Goal: Task Accomplishment & Management: Complete application form

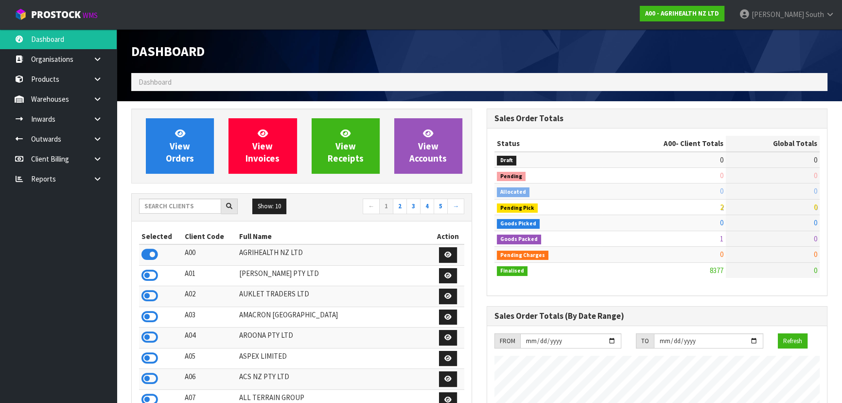
scroll to position [735, 355]
click at [175, 211] on input "text" at bounding box center [180, 205] width 82 height 15
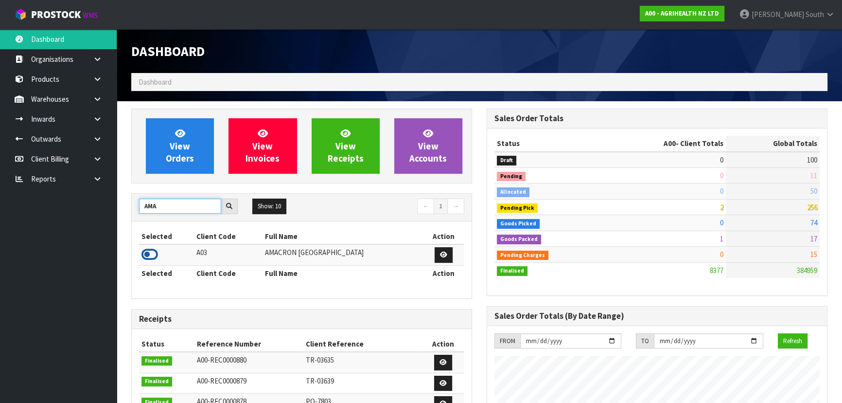
type input "AMA"
click at [154, 259] on icon at bounding box center [149, 254] width 17 height 15
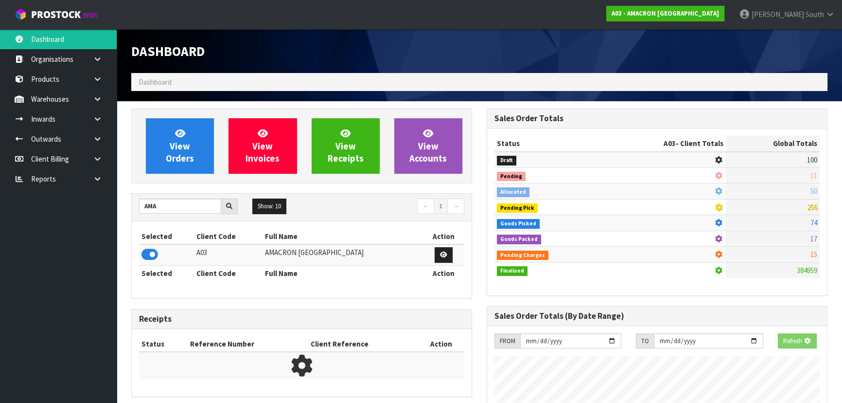
scroll to position [609, 355]
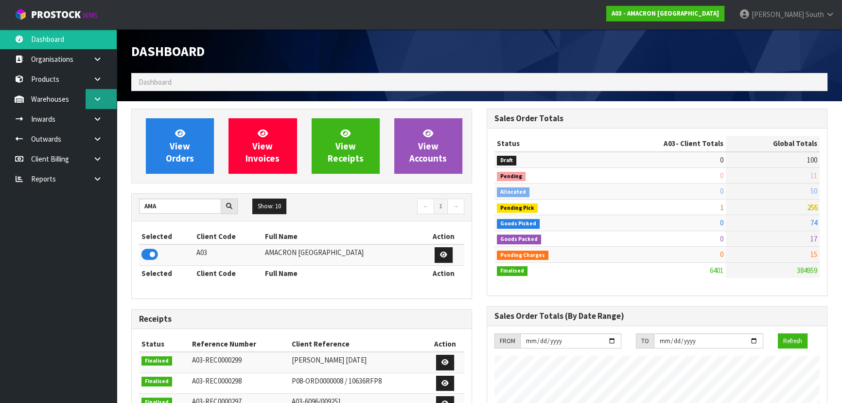
click at [92, 102] on link at bounding box center [101, 99] width 31 height 20
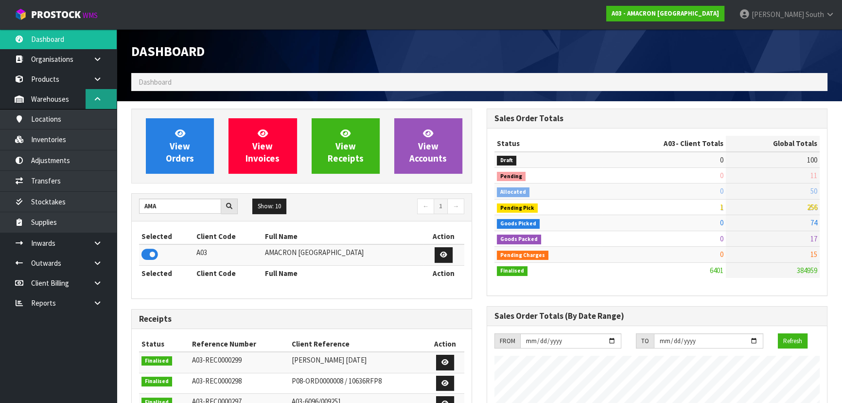
click at [98, 102] on icon at bounding box center [97, 98] width 9 height 7
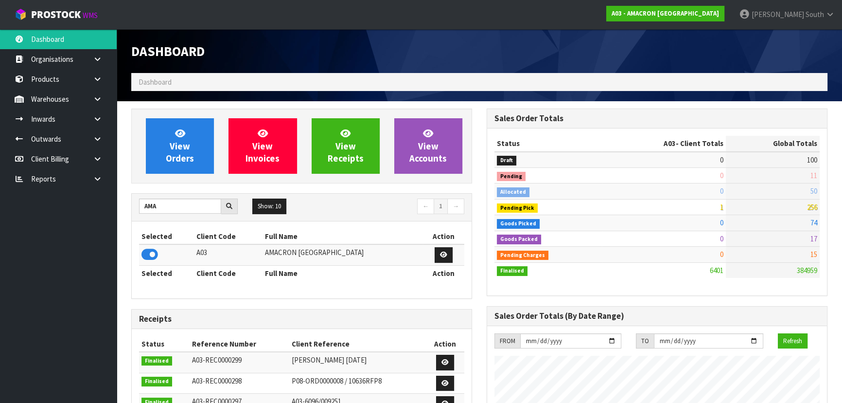
click at [93, 116] on icon at bounding box center [97, 118] width 9 height 7
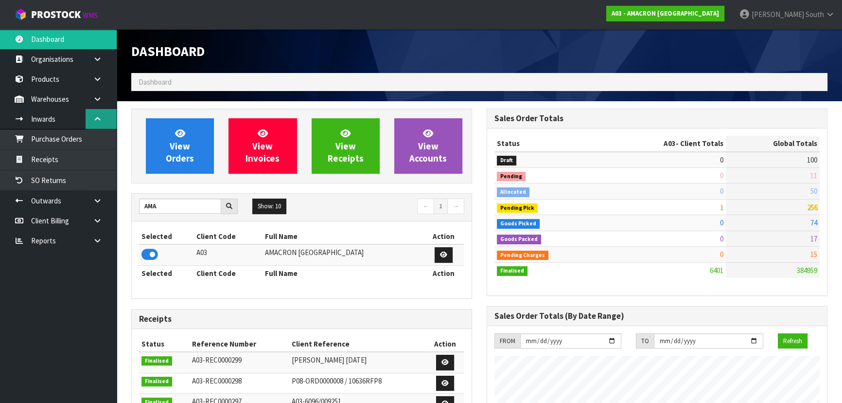
click at [94, 123] on link at bounding box center [101, 119] width 31 height 20
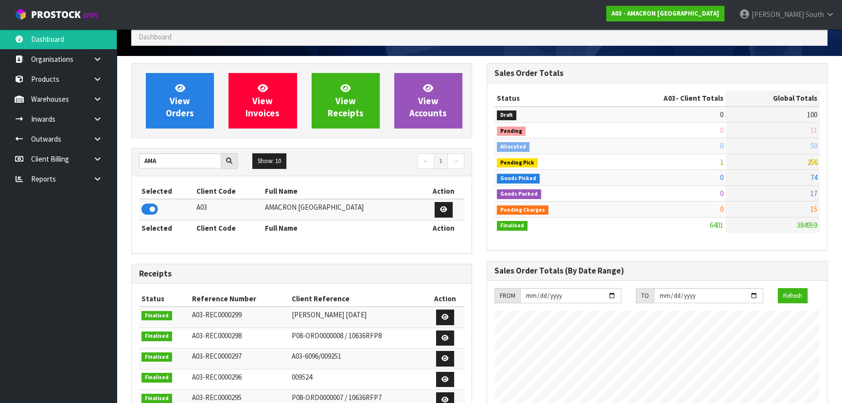
scroll to position [0, 0]
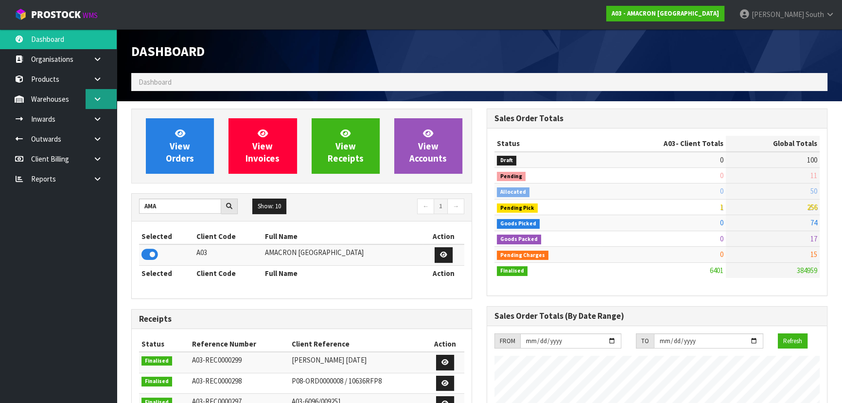
click at [110, 106] on link at bounding box center [101, 99] width 31 height 20
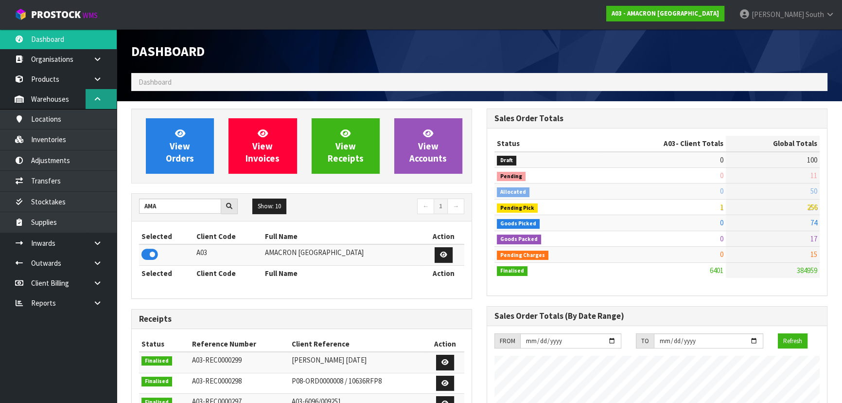
click at [107, 99] on link at bounding box center [101, 99] width 31 height 20
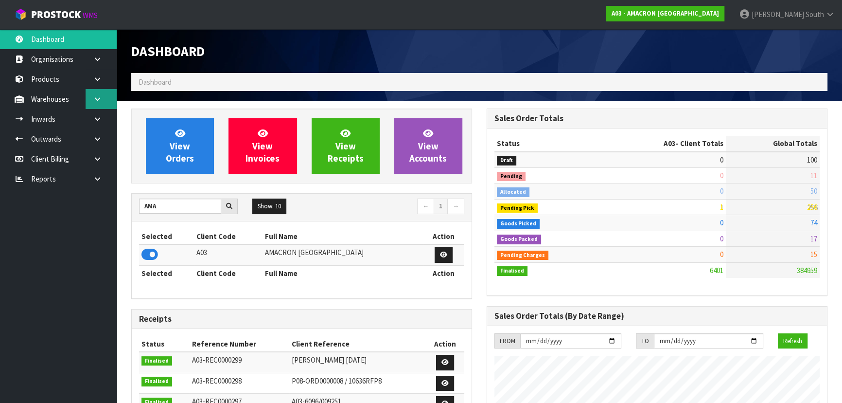
click at [109, 97] on link at bounding box center [101, 99] width 31 height 20
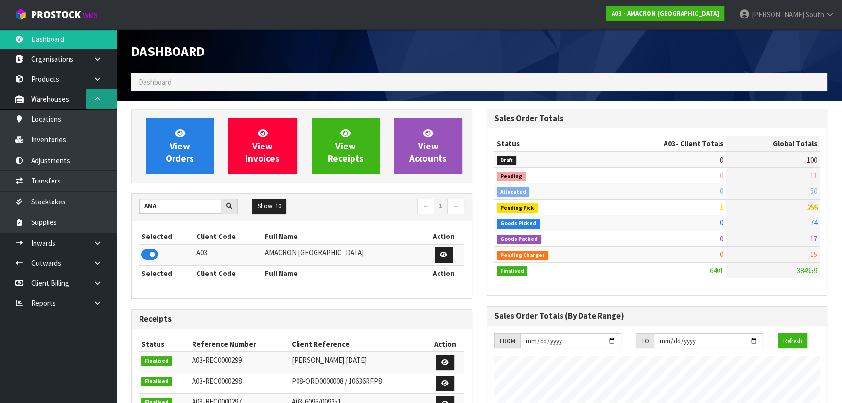
click at [105, 97] on link at bounding box center [101, 99] width 31 height 20
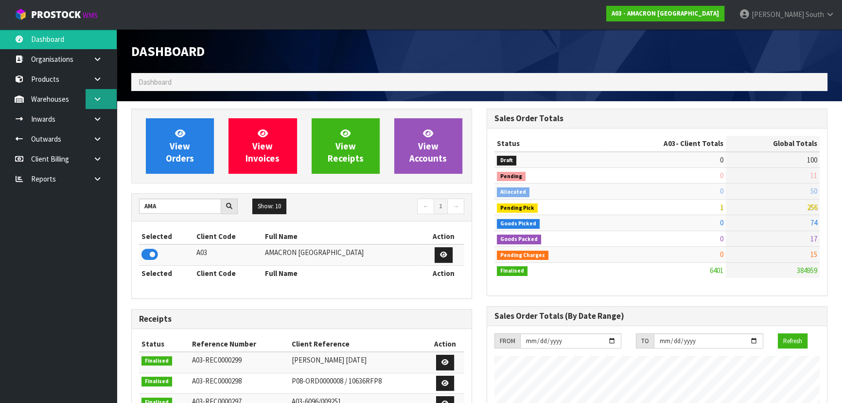
click at [105, 97] on link at bounding box center [101, 99] width 31 height 20
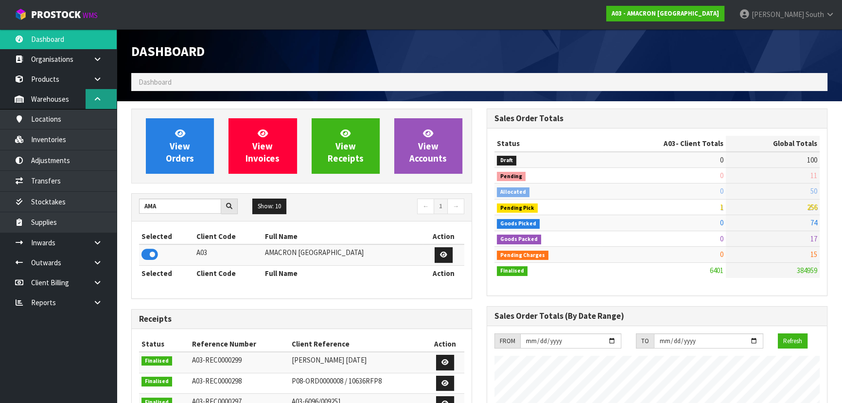
click at [108, 99] on link at bounding box center [101, 99] width 31 height 20
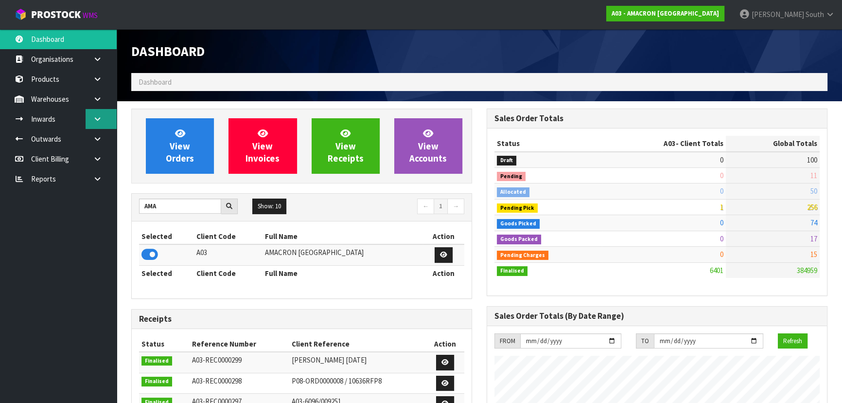
click at [113, 112] on link at bounding box center [101, 119] width 31 height 20
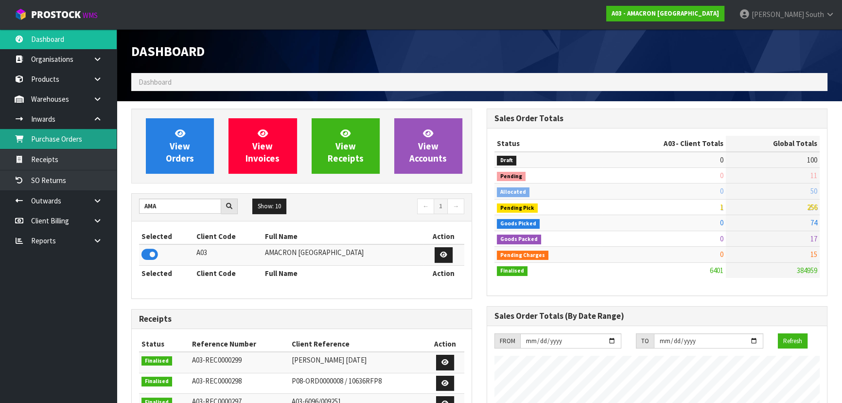
click at [97, 138] on link "Purchase Orders" at bounding box center [58, 139] width 117 height 20
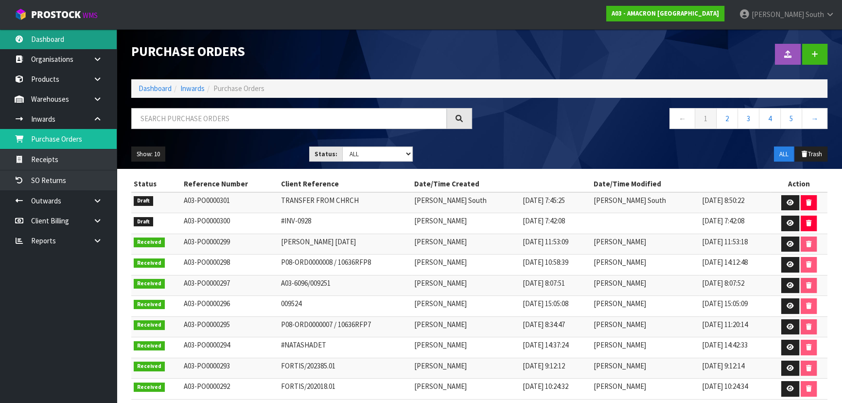
click at [96, 44] on link "Dashboard" at bounding box center [58, 39] width 117 height 20
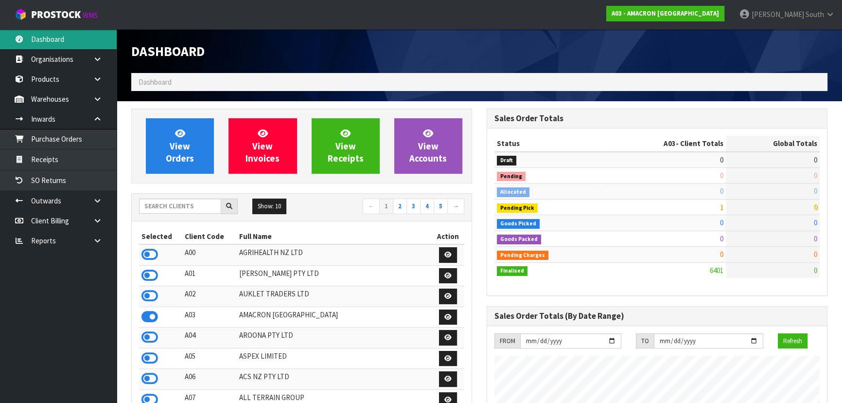
scroll to position [609, 355]
click at [175, 201] on input "text" at bounding box center [180, 205] width 82 height 15
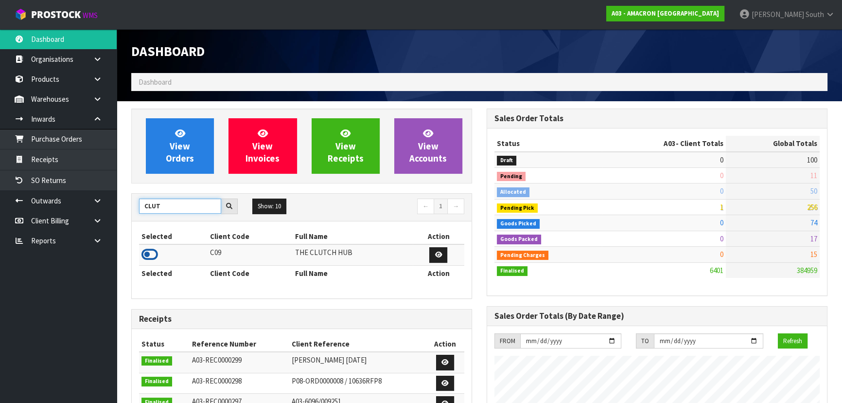
type input "CLUT"
click at [155, 258] on icon at bounding box center [149, 254] width 17 height 15
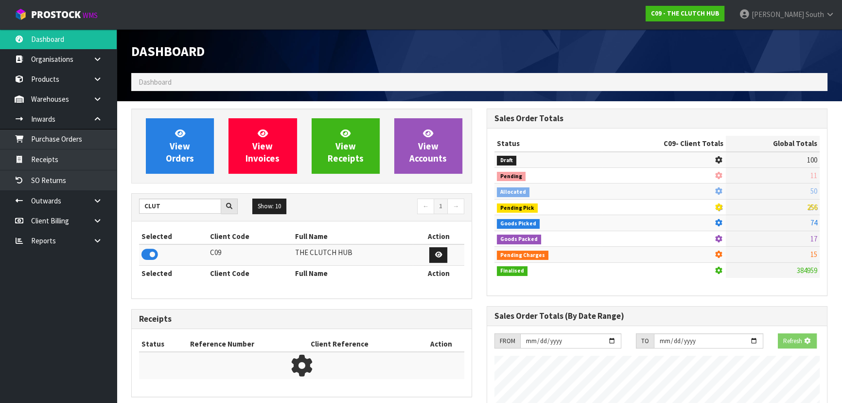
scroll to position [672, 355]
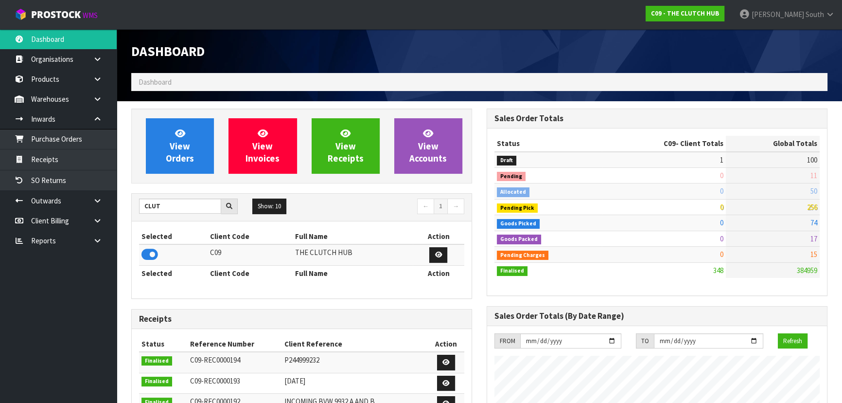
drag, startPoint x: 719, startPoint y: 156, endPoint x: 725, endPoint y: 156, distance: 5.3
click at [725, 156] on tr "Draft 1 100" at bounding box center [656, 160] width 325 height 16
click at [731, 158] on td "100" at bounding box center [773, 160] width 94 height 16
click at [72, 160] on link "Receipts" at bounding box center [58, 159] width 117 height 20
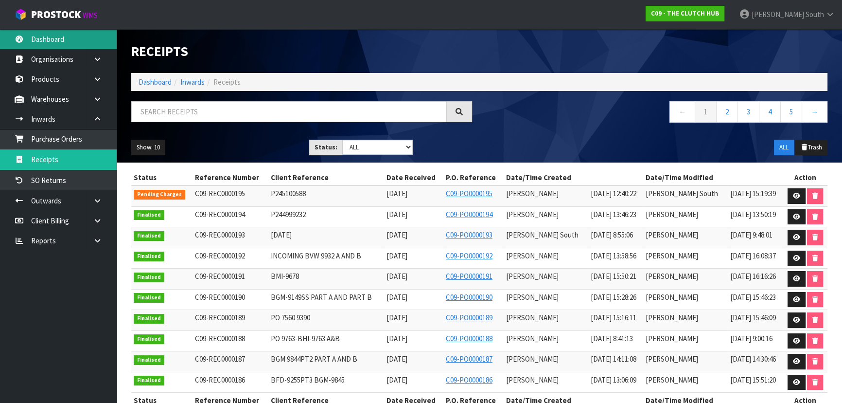
click at [81, 43] on link "Dashboard" at bounding box center [58, 39] width 117 height 20
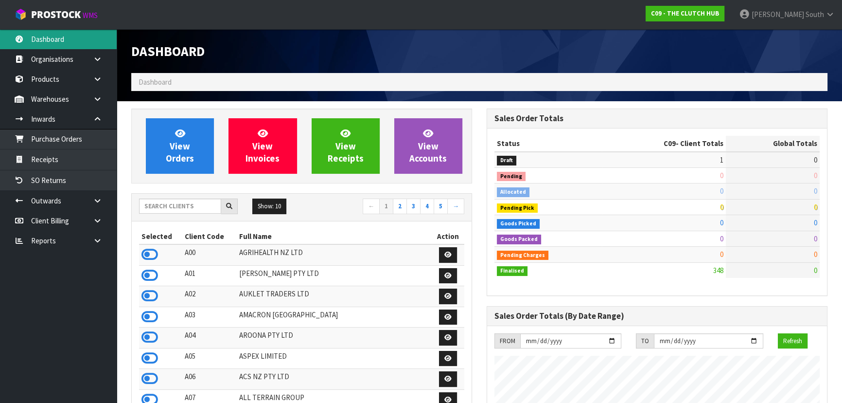
scroll to position [672, 355]
click at [180, 207] on input "text" at bounding box center [180, 205] width 82 height 15
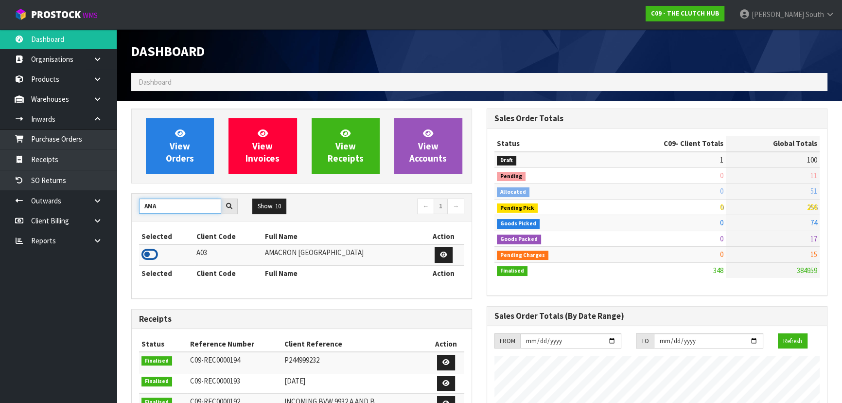
type input "AMA"
click at [143, 254] on icon at bounding box center [149, 254] width 17 height 15
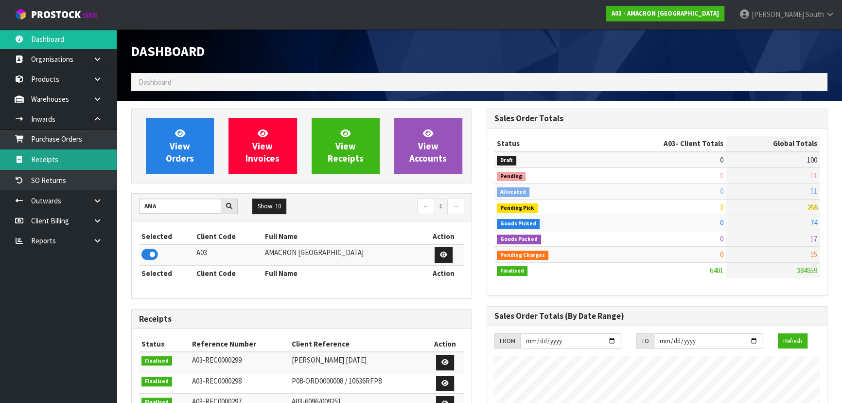
scroll to position [609, 355]
click at [55, 161] on link "Receipts" at bounding box center [58, 159] width 117 height 20
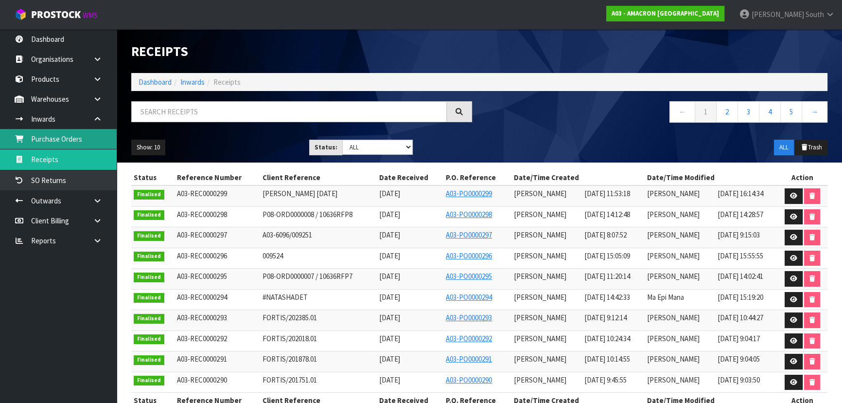
click at [95, 140] on link "Purchase Orders" at bounding box center [58, 139] width 117 height 20
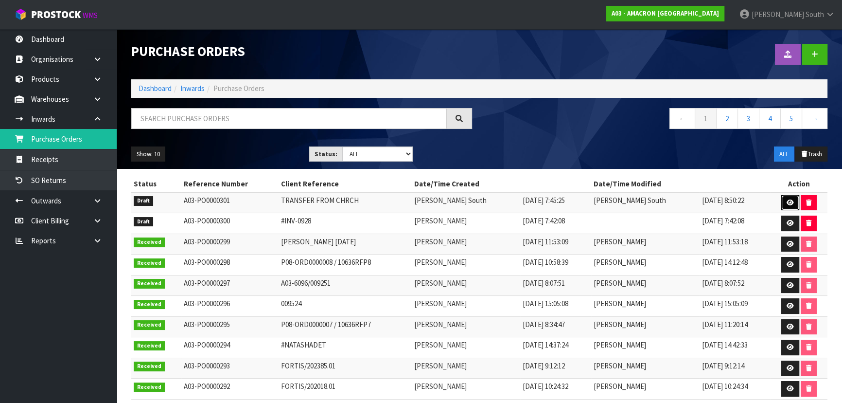
click at [783, 202] on link at bounding box center [790, 203] width 18 height 16
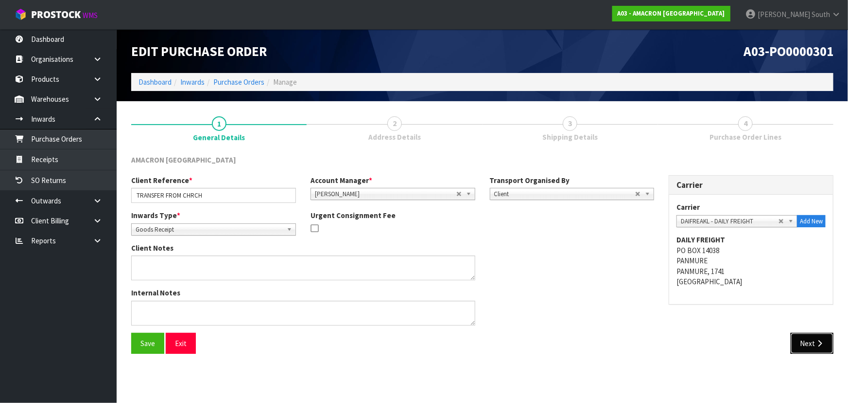
click at [813, 345] on button "Next" at bounding box center [812, 343] width 43 height 21
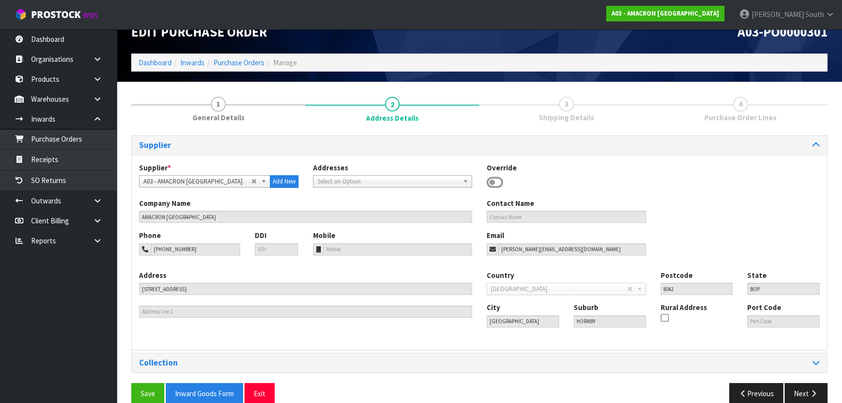
scroll to position [35, 0]
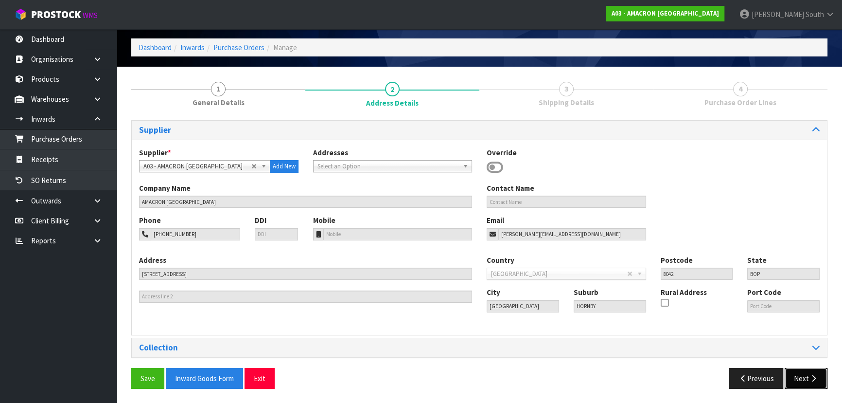
click at [818, 376] on icon "button" at bounding box center [813, 377] width 9 height 7
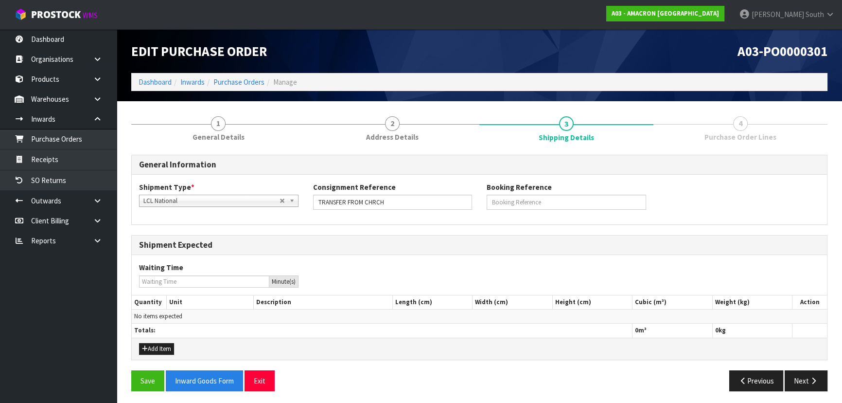
scroll to position [2, 0]
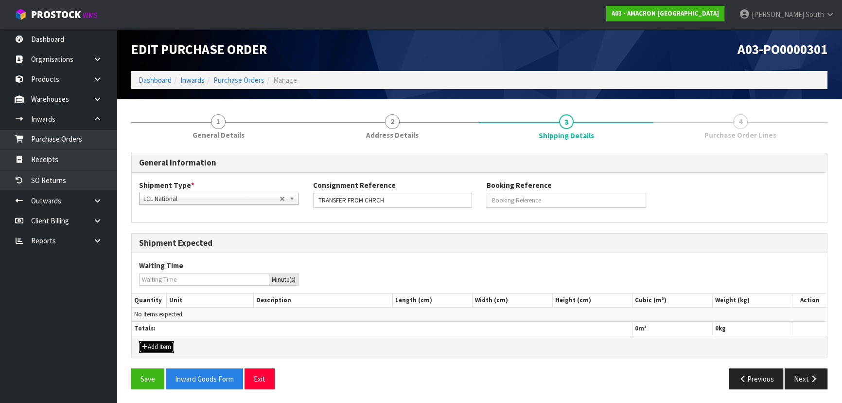
click at [145, 345] on icon "button" at bounding box center [145, 346] width 6 height 6
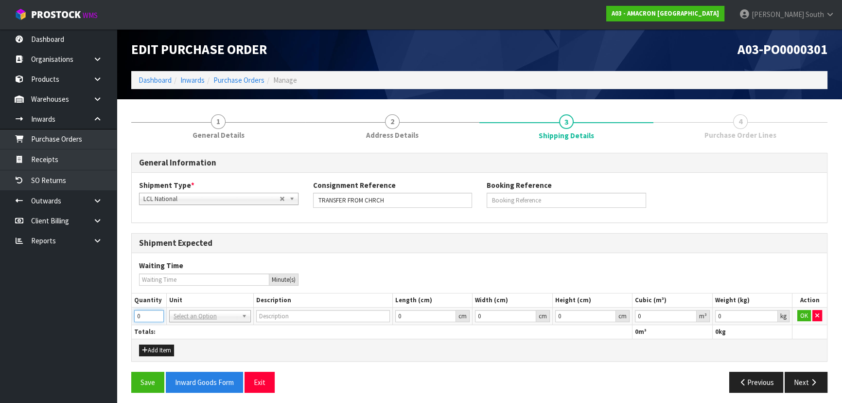
click at [143, 320] on input "0" at bounding box center [149, 316] width 30 height 12
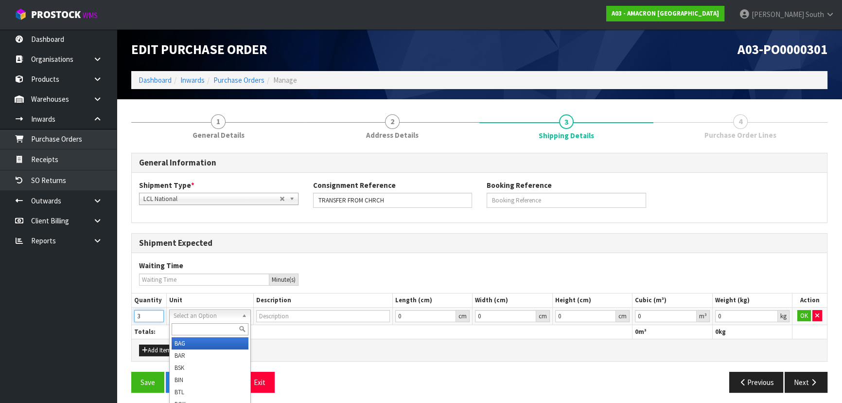
type input "3"
click at [213, 333] on input "text" at bounding box center [210, 329] width 77 height 12
type input "PL"
type input "PALLET"
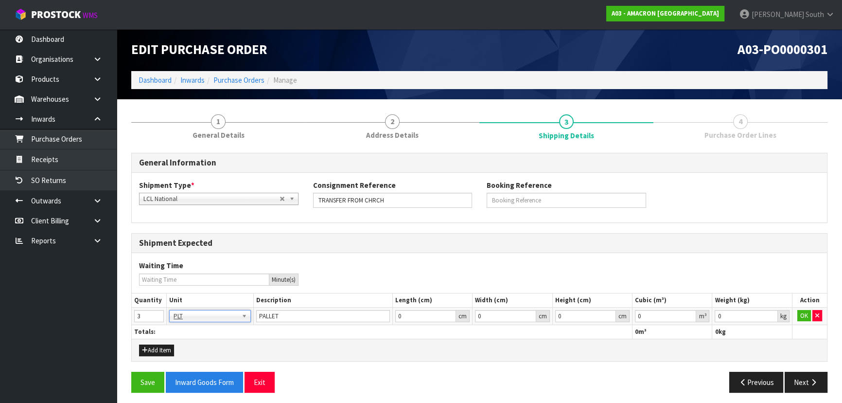
click at [345, 321] on td "PALLET" at bounding box center [322, 316] width 139 height 18
type input "0.001"
click at [770, 314] on input "0.001" at bounding box center [746, 316] width 63 height 12
type input "0.000001"
click at [689, 313] on input "0.000001" at bounding box center [665, 316] width 61 height 12
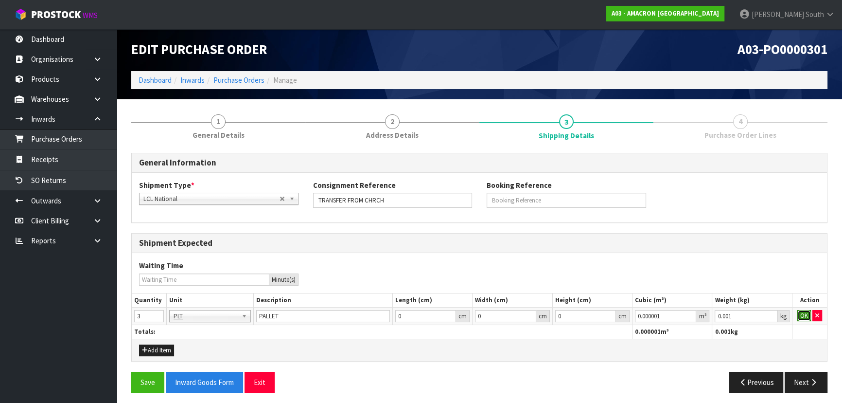
click at [799, 315] on button "OK" at bounding box center [804, 316] width 14 height 12
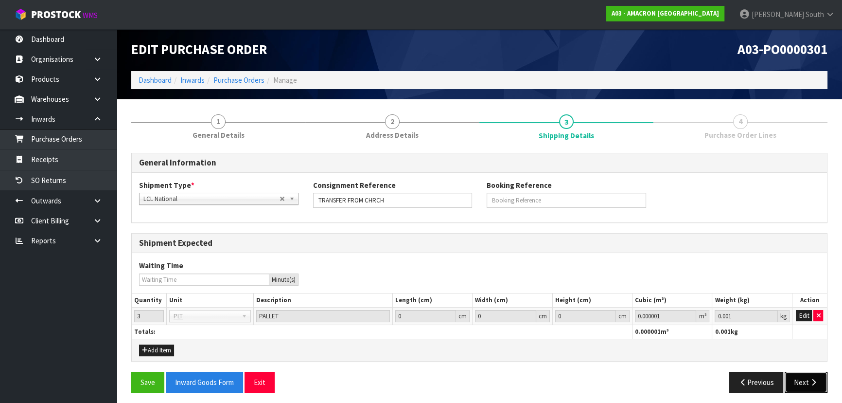
click at [798, 377] on button "Next" at bounding box center [806, 381] width 43 height 21
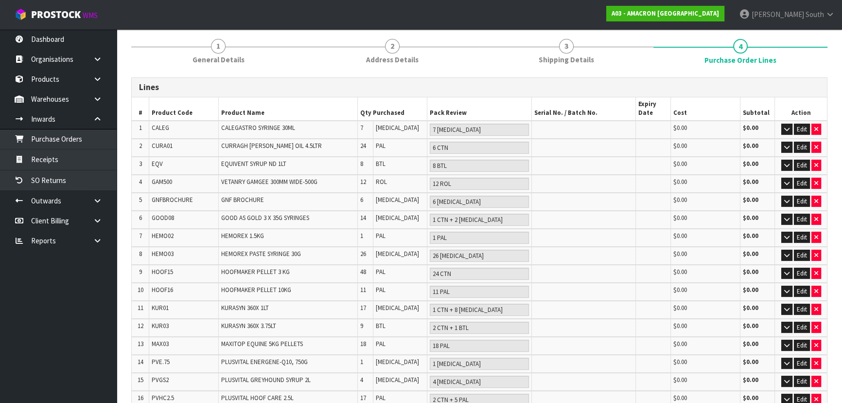
scroll to position [0, 0]
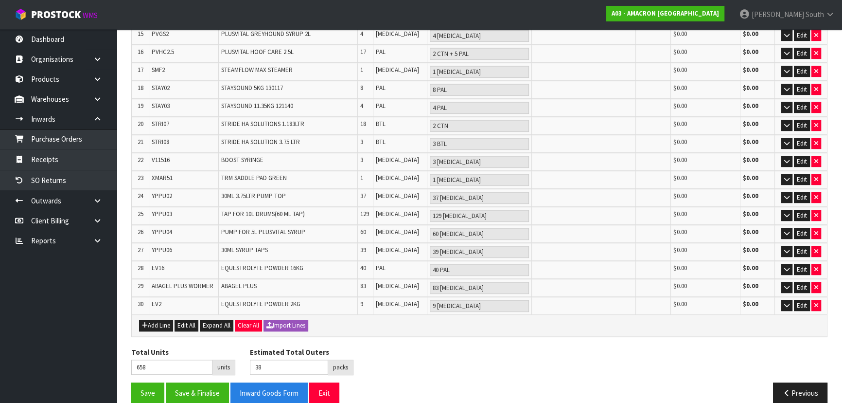
scroll to position [434, 0]
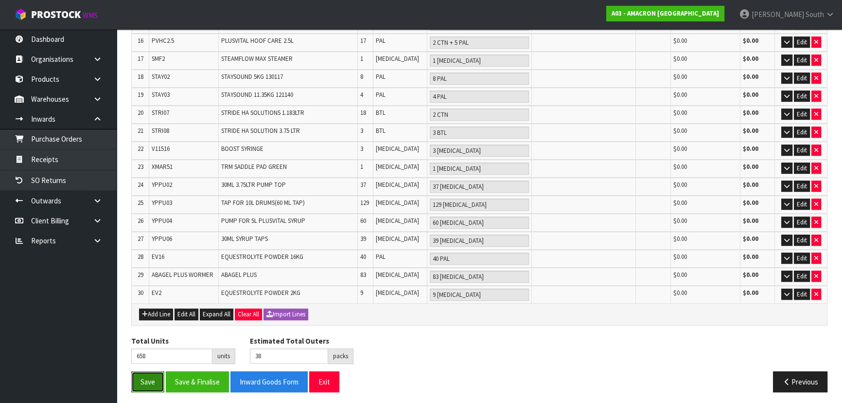
click at [153, 378] on button "Save" at bounding box center [147, 381] width 33 height 21
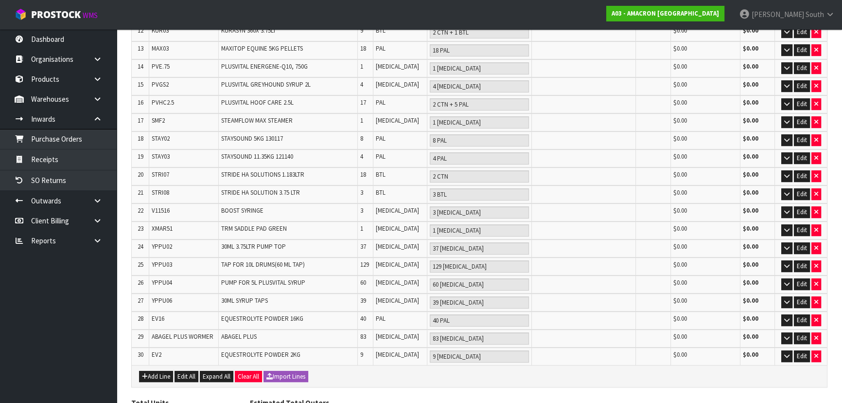
scroll to position [470, 0]
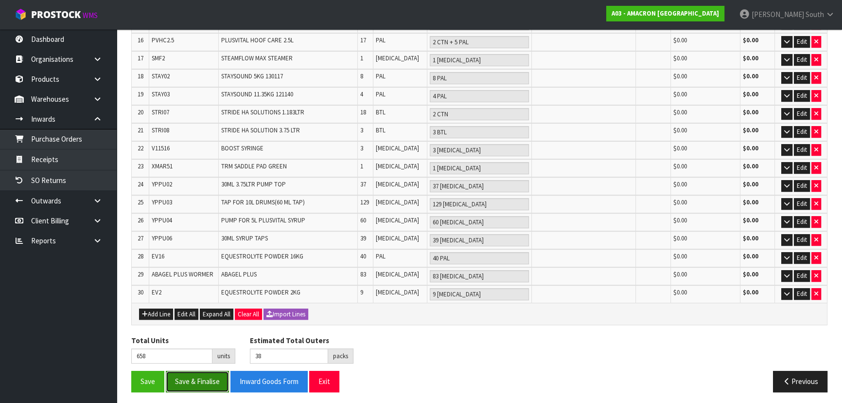
click at [199, 370] on button "Save & Finalise" at bounding box center [197, 380] width 63 height 21
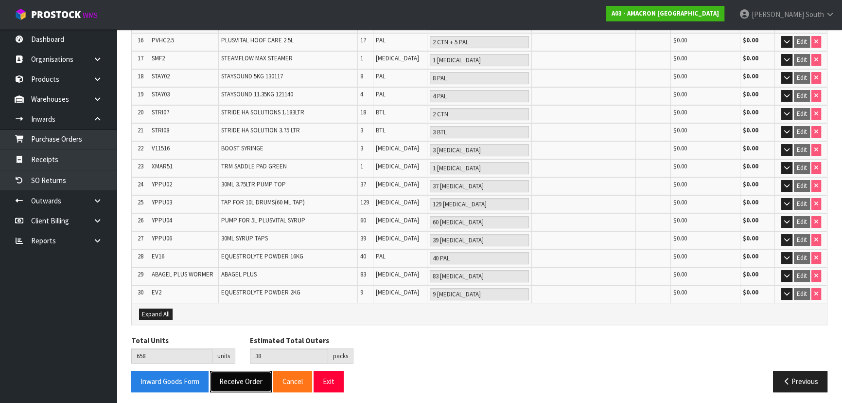
click at [253, 379] on button "Receive Order" at bounding box center [241, 380] width 62 height 21
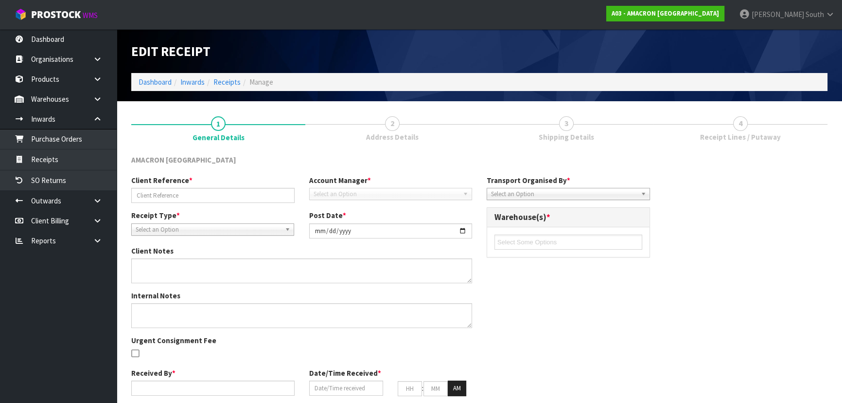
type input "TRANSFER FROM CHRCH"
type input "2025-10-09"
type input "Zachary South"
type input "09/10/2025"
type input "08"
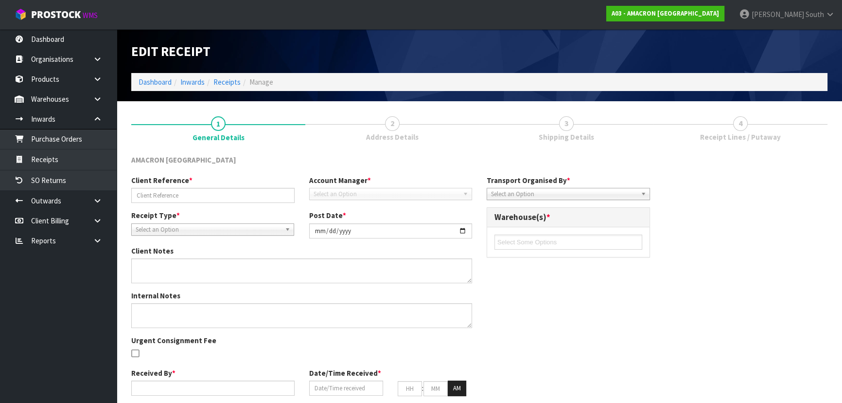
type input "56"
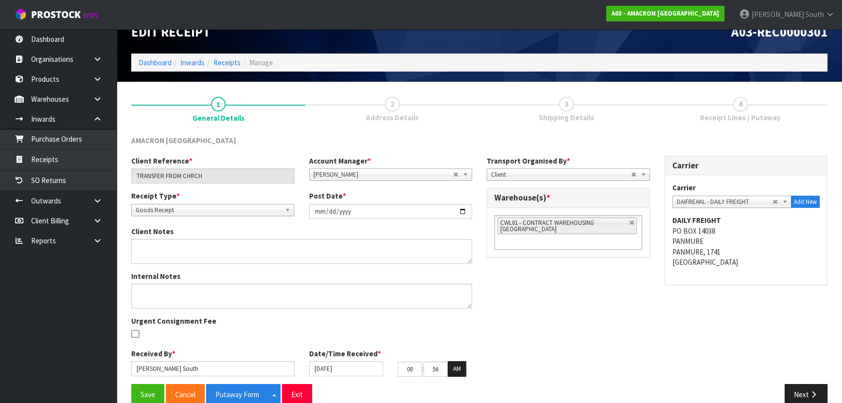
scroll to position [35, 0]
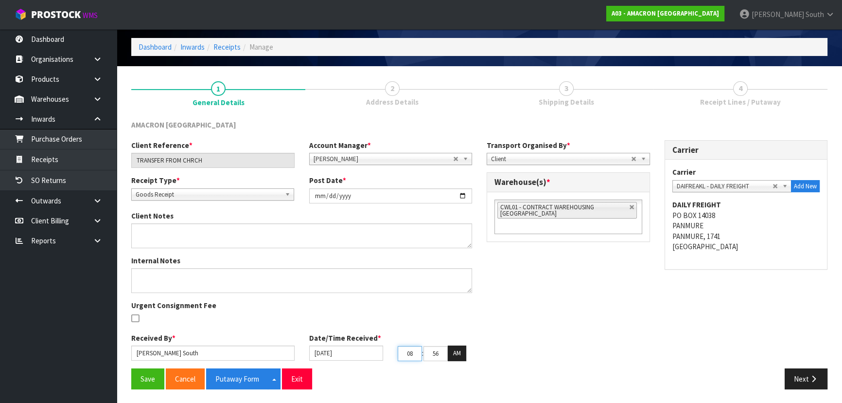
drag, startPoint x: 417, startPoint y: 350, endPoint x: 392, endPoint y: 350, distance: 25.3
click at [392, 350] on div "08 : 56 : 18 AM" at bounding box center [434, 353] width 89 height 16
type input "07"
drag, startPoint x: 431, startPoint y: 349, endPoint x: 464, endPoint y: 352, distance: 33.7
click at [463, 352] on tr "07 : 56 : 18 AM" at bounding box center [432, 353] width 69 height 16
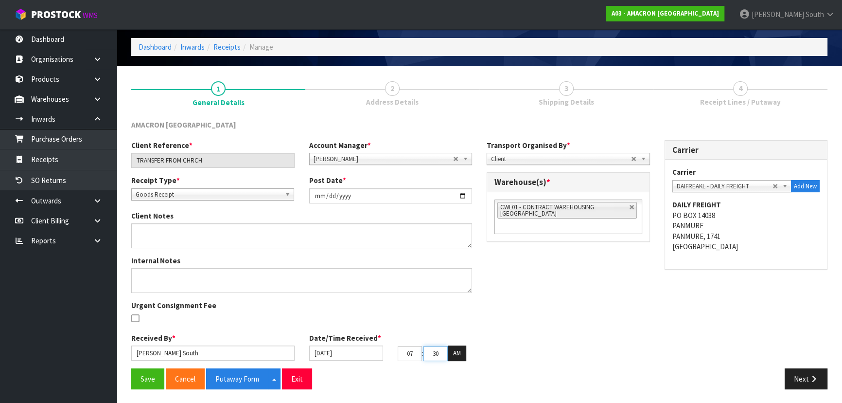
type input "3"
type input "09/10/2025"
type input "45"
click at [488, 327] on div "Client Reference * TRANSFER FROM CHRCH Account Manager * Zubair Moolla Rod Gile…" at bounding box center [479, 254] width 711 height 228
click at [543, 326] on div "Client Reference * TRANSFER FROM CHRCH Account Manager * Zubair Moolla Rod Gile…" at bounding box center [479, 254] width 711 height 228
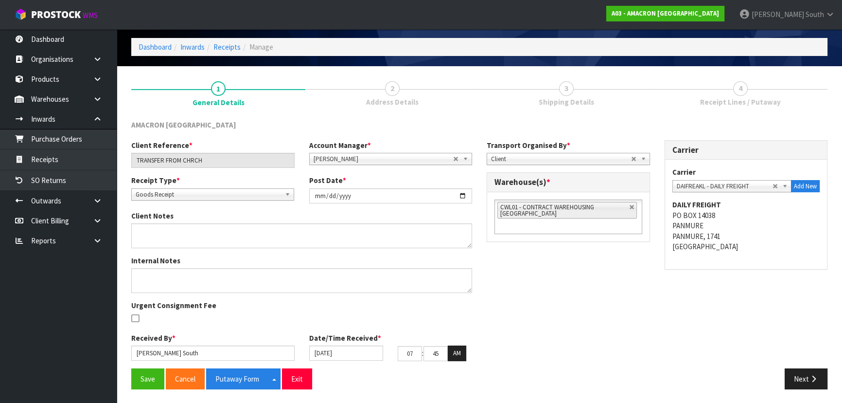
click at [632, 203] on li "CWL01 - CONTRACT WAREHOUSING ALLENS ROAD" at bounding box center [567, 210] width 140 height 17
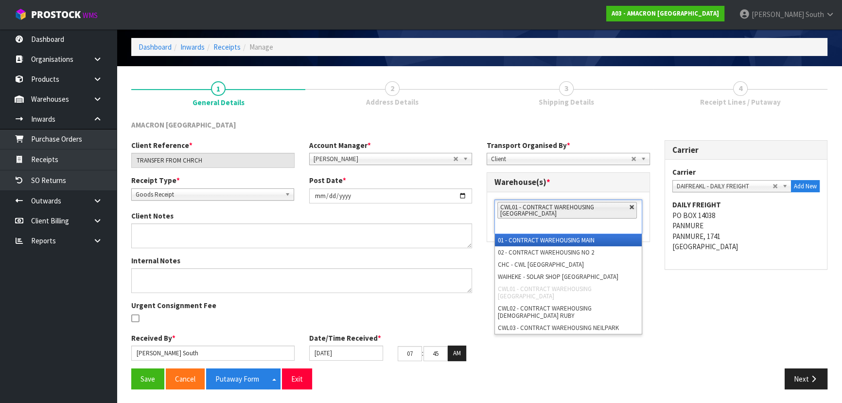
click at [632, 205] on link at bounding box center [632, 207] width 6 height 6
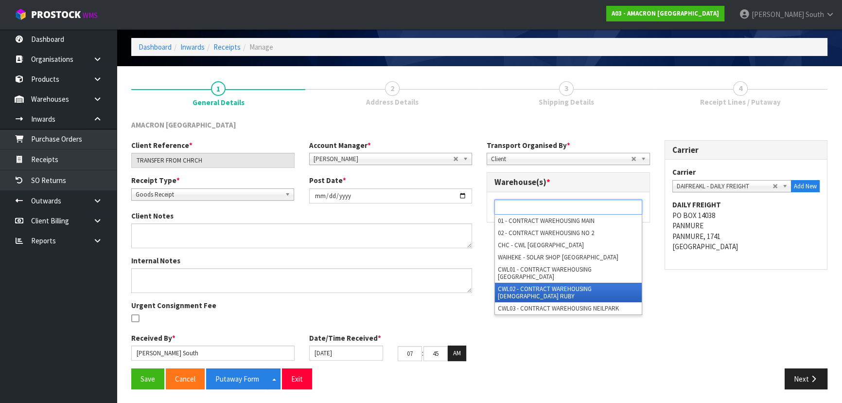
click at [563, 282] on li "CWL02 - CONTRACT WAREHOUSING LADY RUBY" at bounding box center [568, 291] width 147 height 19
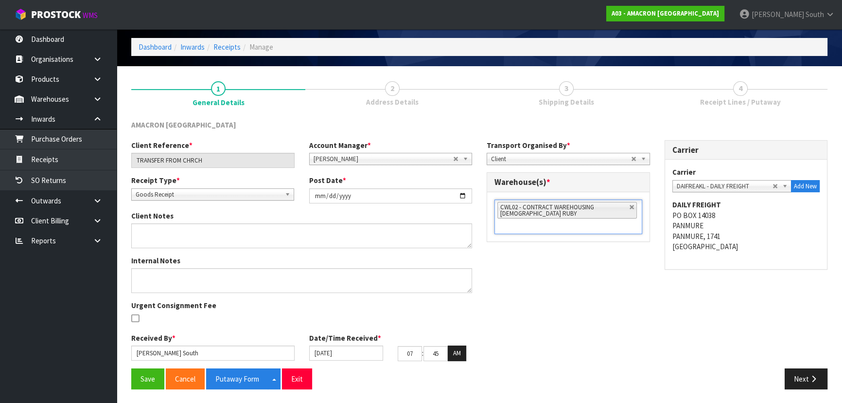
click at [562, 280] on div "Client Reference * TRANSFER FROM CHRCH Account Manager * Zubair Moolla Rod Gile…" at bounding box center [479, 254] width 711 height 228
click at [553, 311] on div "Client Reference * TRANSFER FROM CHRCH Account Manager * Zubair Moolla Rod Gile…" at bounding box center [479, 254] width 711 height 228
click at [141, 375] on button "Save" at bounding box center [147, 378] width 33 height 21
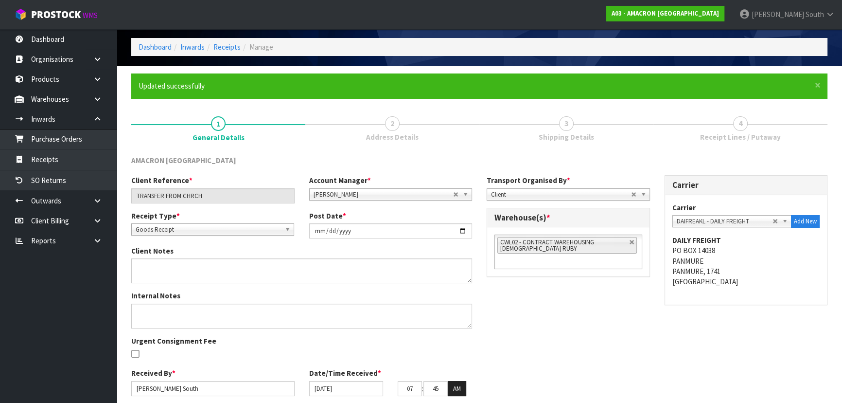
scroll to position [0, 0]
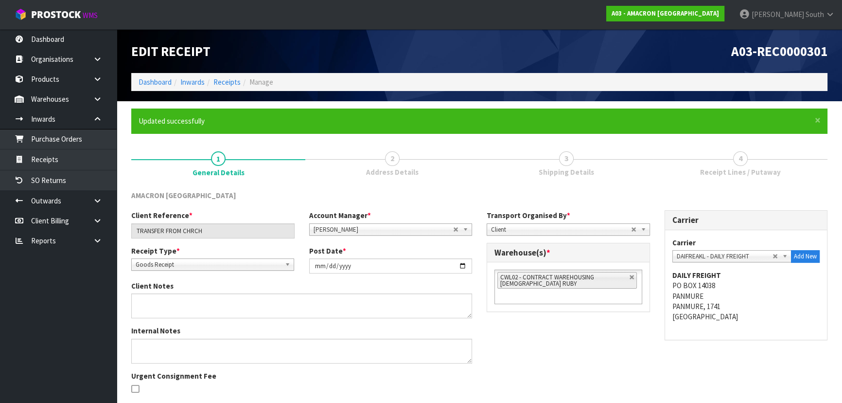
click at [554, 340] on div "Client Reference * TRANSFER FROM CHRCH Account Manager * Zubair Moolla Rod Gile…" at bounding box center [479, 324] width 711 height 228
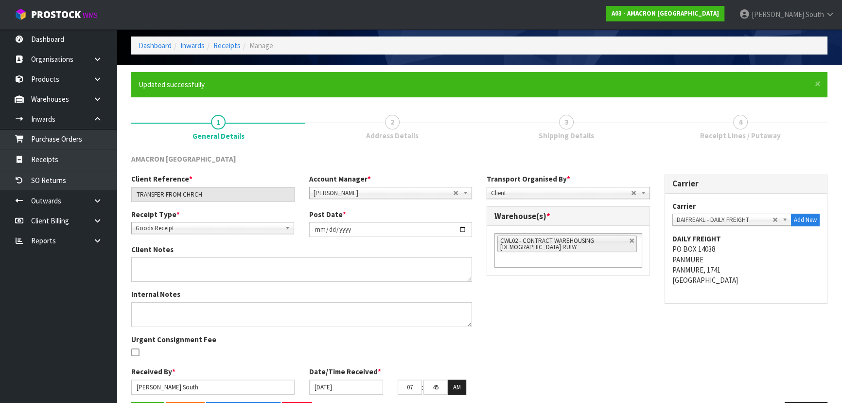
scroll to position [70, 0]
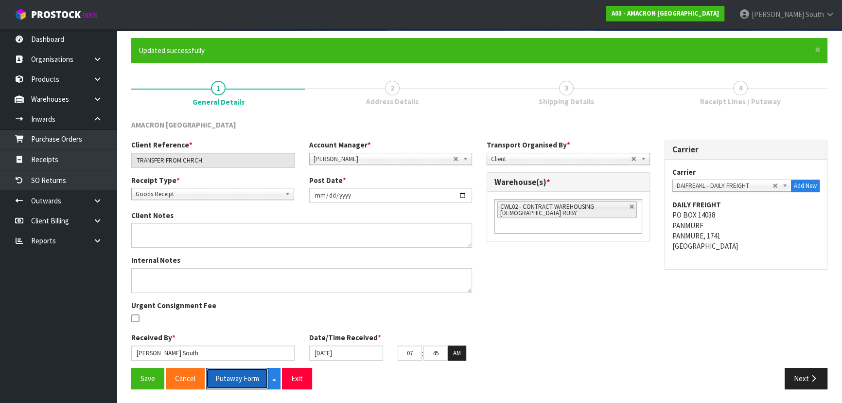
drag, startPoint x: 256, startPoint y: 379, endPoint x: 515, endPoint y: 317, distance: 266.9
click at [256, 379] on button "Putaway Form" at bounding box center [237, 378] width 62 height 21
click at [614, 273] on div "Client Reference * TRANSFER FROM CHRCH Account Manager * Zubair Moolla Rod Gile…" at bounding box center [479, 254] width 711 height 228
drag, startPoint x: 557, startPoint y: 324, endPoint x: 554, endPoint y: 331, distance: 7.6
click at [556, 327] on div "Client Reference * TRANSFER FROM CHRCH Account Manager * Zubair Moolla Rod Gile…" at bounding box center [479, 254] width 711 height 228
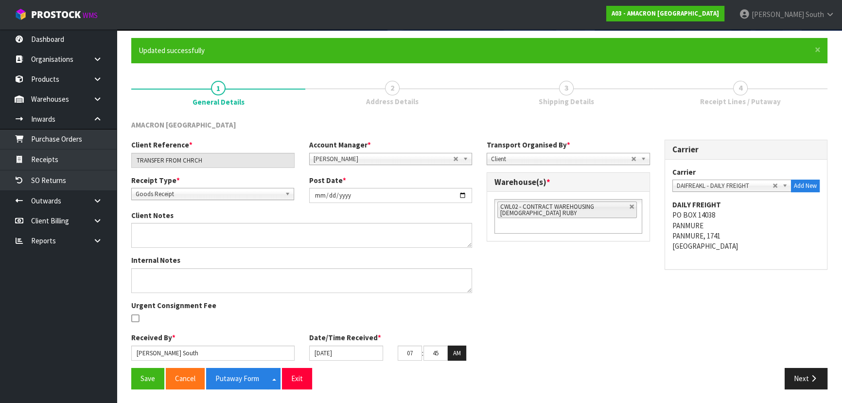
click at [565, 300] on div "Client Reference * TRANSFER FROM CHRCH Account Manager * Zubair Moolla Rod Gile…" at bounding box center [479, 254] width 711 height 228
click at [578, 300] on div "Client Reference * TRANSFER FROM CHRCH Account Manager * Zubair Moolla Rod Gile…" at bounding box center [479, 254] width 711 height 228
click at [578, 301] on div "Client Reference * TRANSFER FROM CHRCH Account Manager * Zubair Moolla Rod Gile…" at bounding box center [479, 254] width 711 height 228
click at [143, 377] on button "Save" at bounding box center [147, 378] width 33 height 21
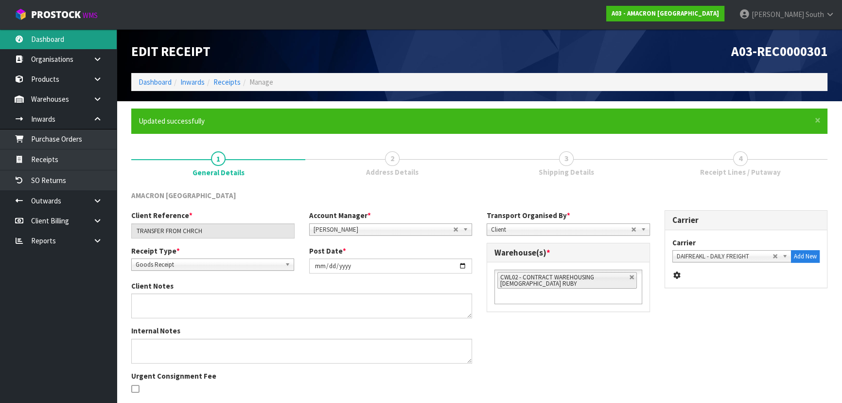
click at [52, 41] on link "Dashboard" at bounding box center [58, 39] width 117 height 20
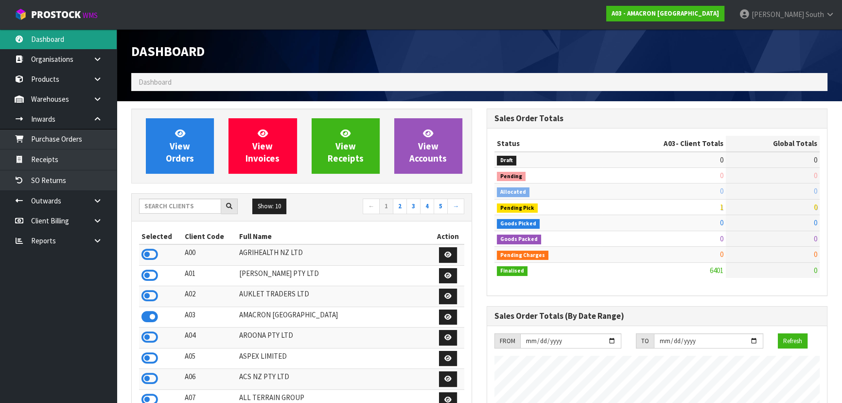
scroll to position [609, 355]
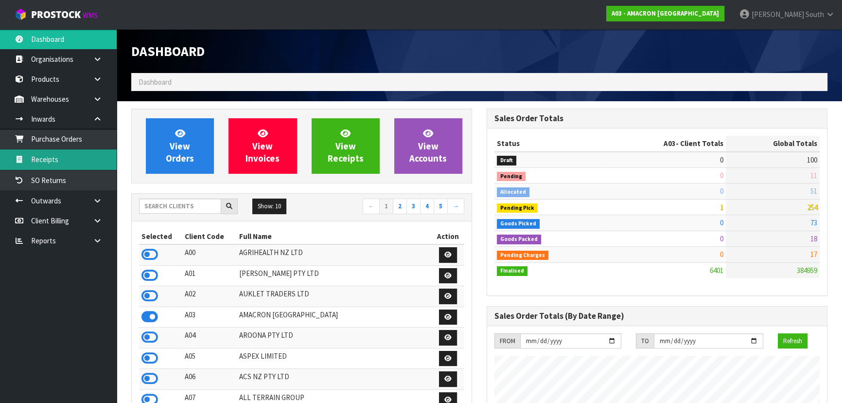
click at [88, 158] on link "Receipts" at bounding box center [58, 159] width 117 height 20
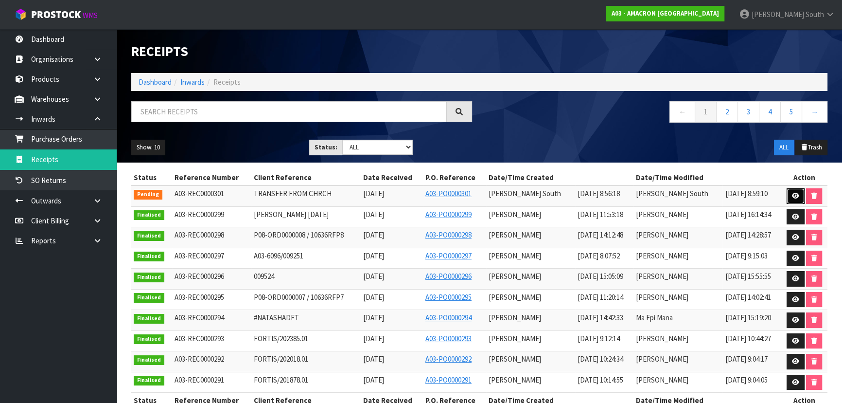
click at [790, 200] on link at bounding box center [796, 196] width 18 height 16
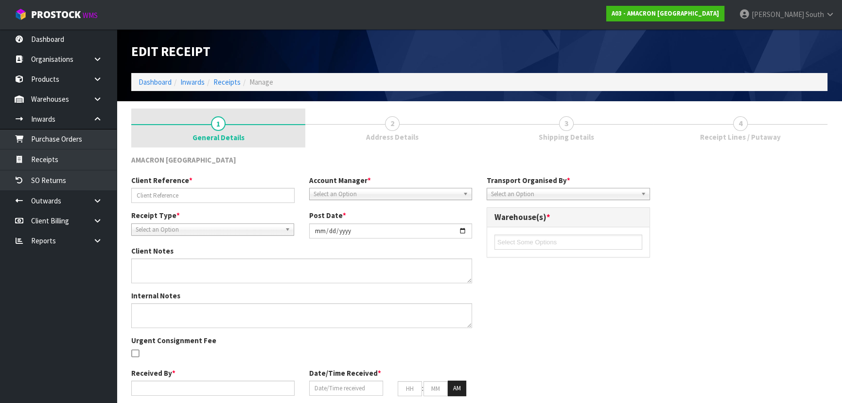
type input "TRANSFER FROM CHRCH"
type input "2025-10-09"
type input "Zachary South"
type input "09/10/2025"
type input "07"
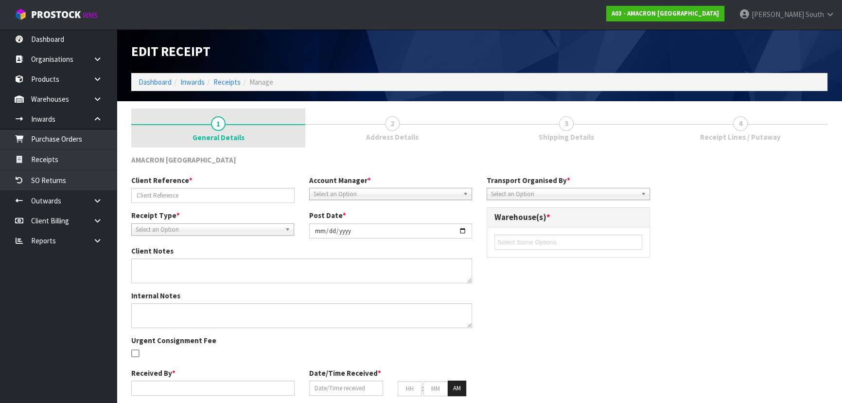
type input "45"
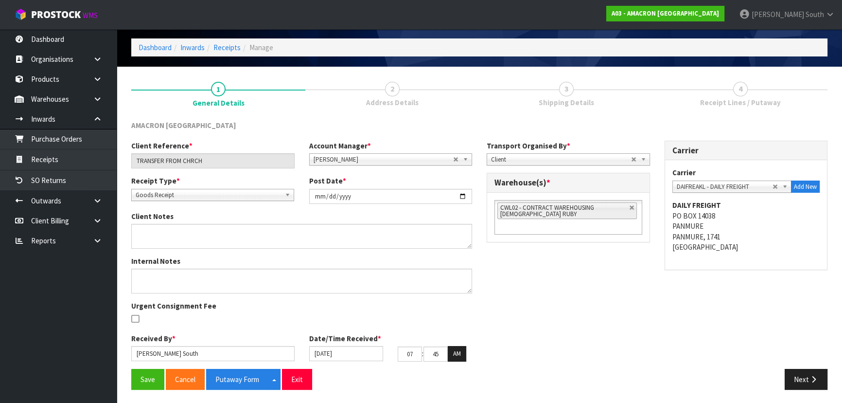
scroll to position [35, 0]
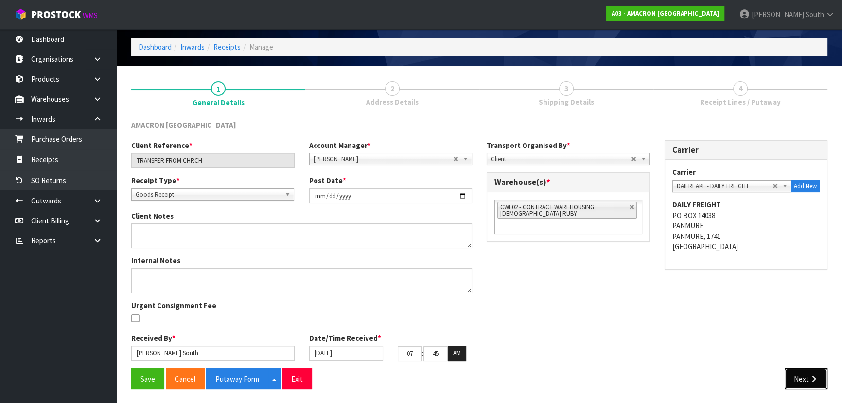
click at [792, 372] on button "Next" at bounding box center [806, 378] width 43 height 21
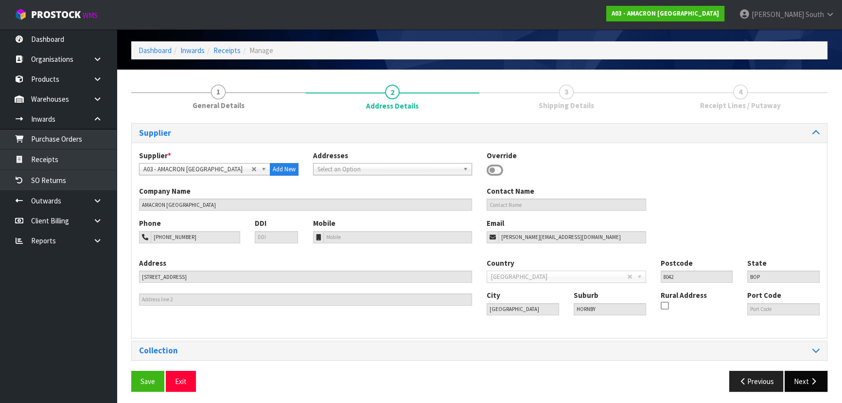
scroll to position [35, 0]
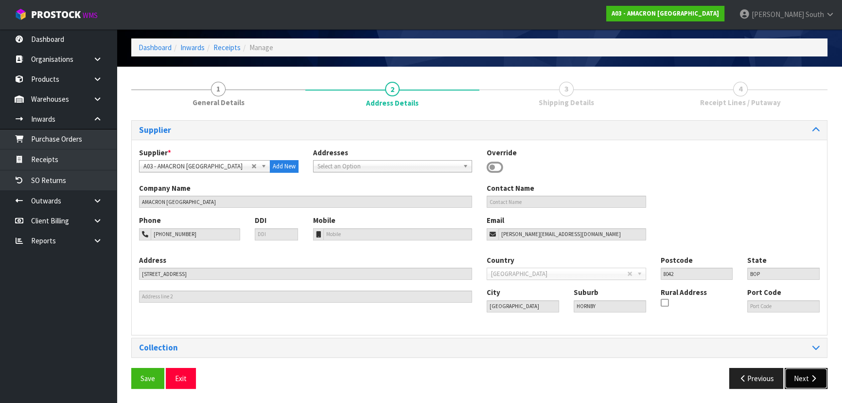
click at [805, 385] on button "Next" at bounding box center [806, 378] width 43 height 21
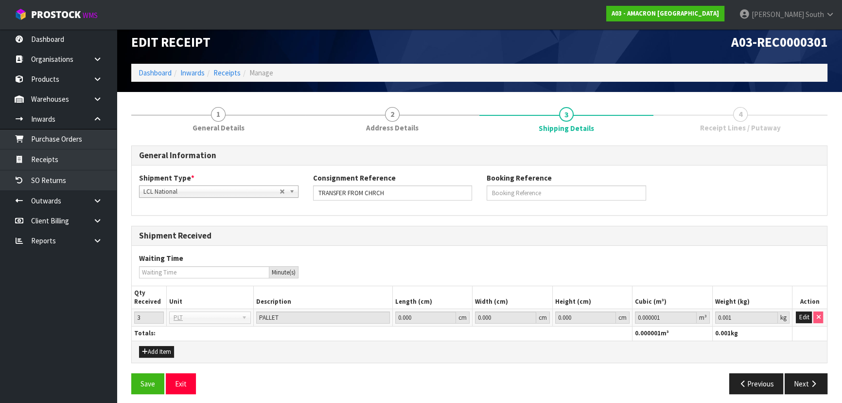
scroll to position [14, 0]
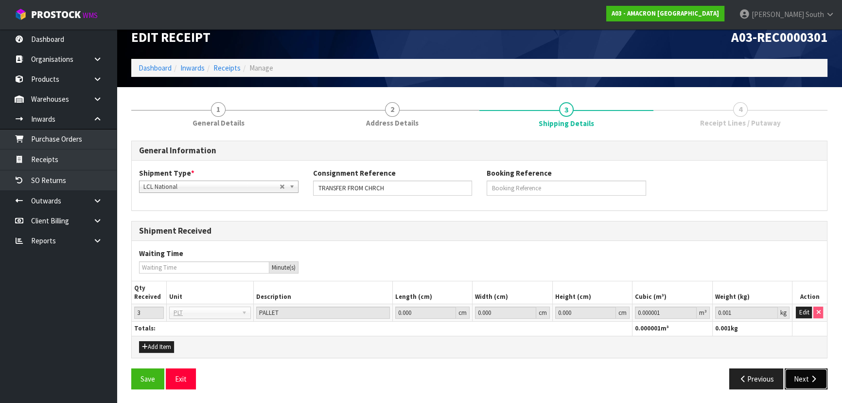
click at [806, 374] on button "Next" at bounding box center [806, 378] width 43 height 21
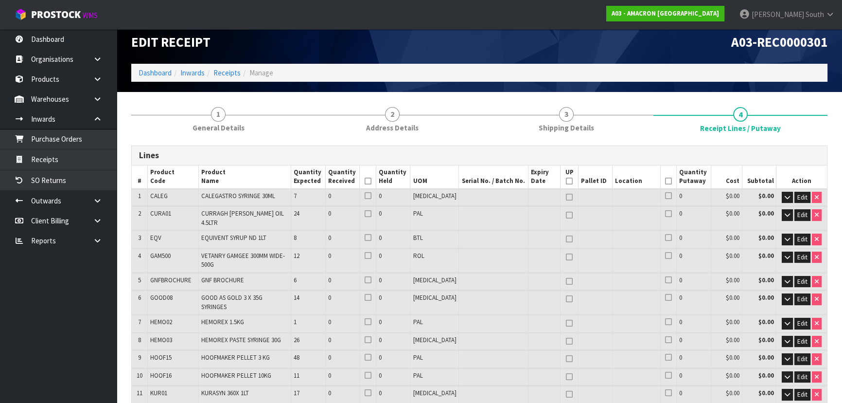
scroll to position [0, 0]
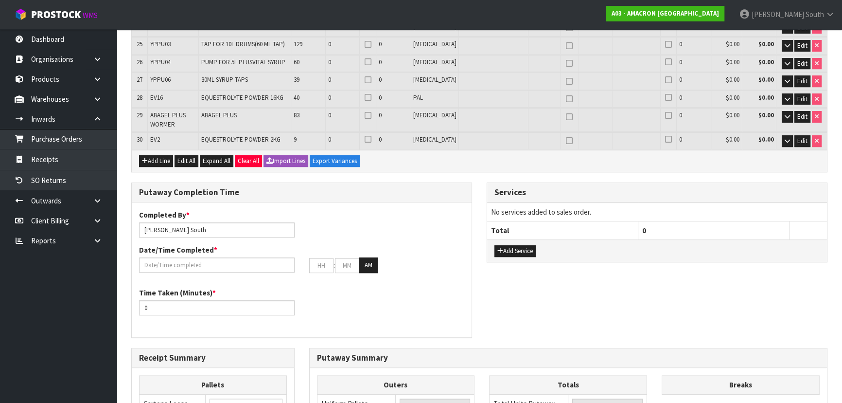
scroll to position [574, 0]
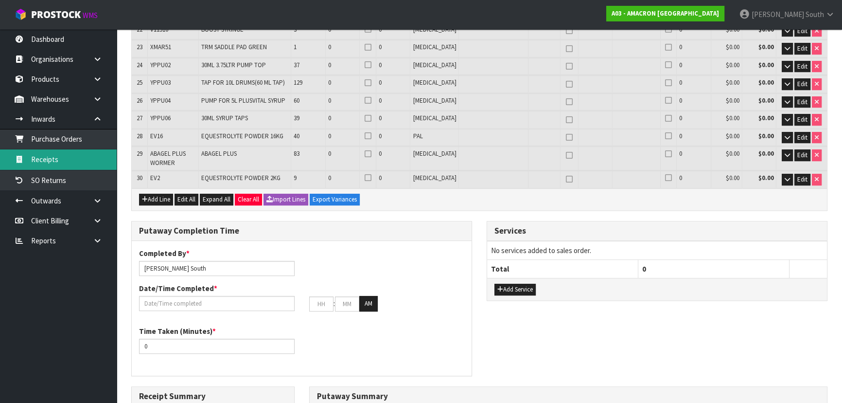
click at [65, 150] on link "Receipts" at bounding box center [58, 159] width 117 height 20
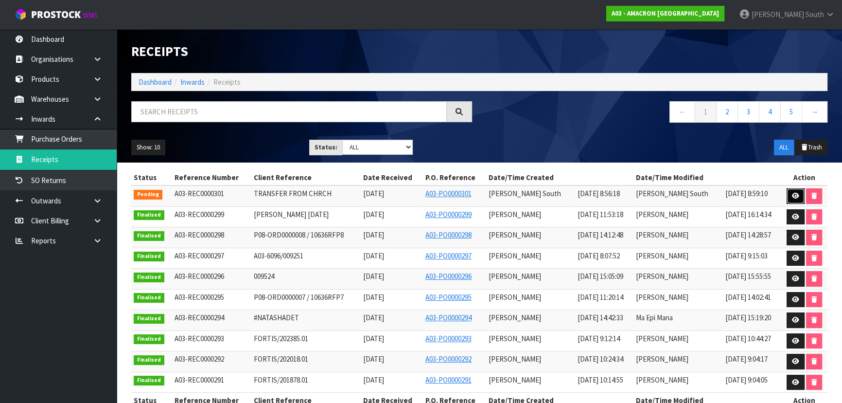
click at [791, 190] on link at bounding box center [796, 196] width 18 height 16
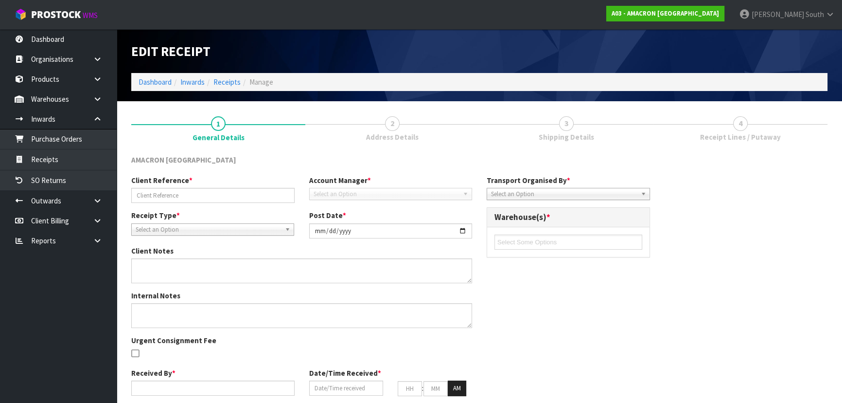
type input "TRANSFER FROM CHRCH"
type input "2025-10-09"
type input "Zachary South"
type input "09/10/2025"
type input "07"
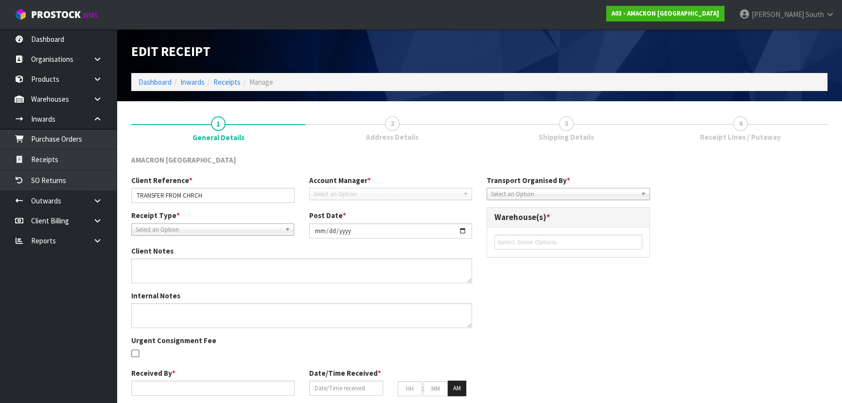
type input "45"
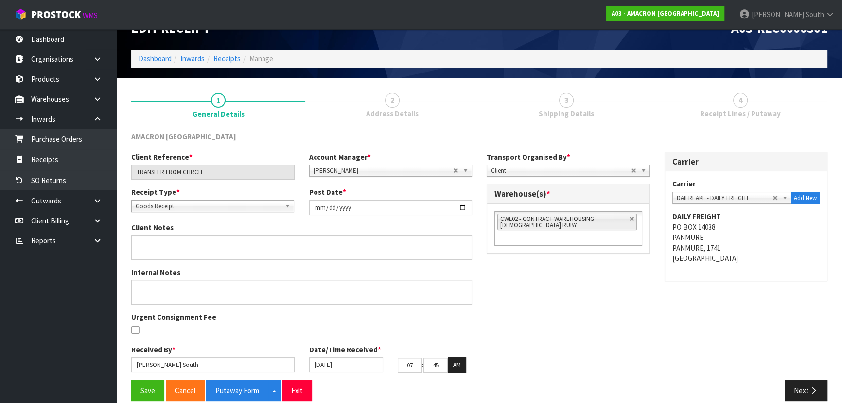
scroll to position [35, 0]
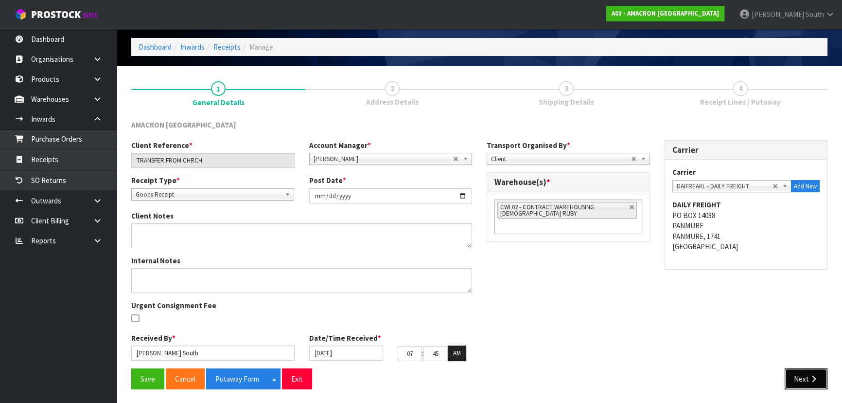
click at [807, 385] on button "Next" at bounding box center [806, 378] width 43 height 21
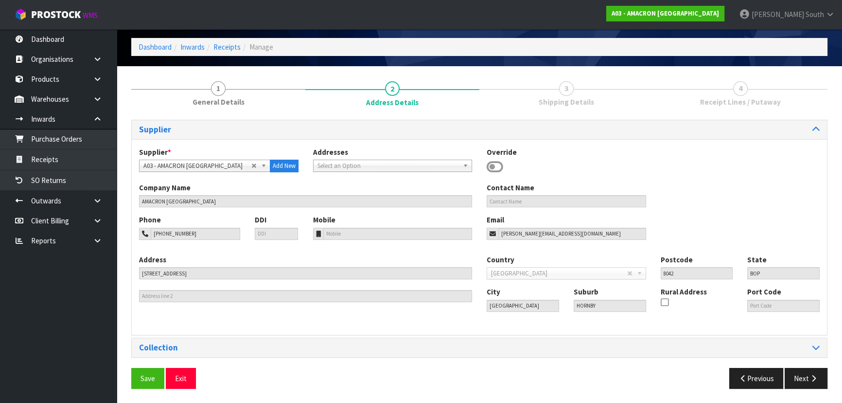
scroll to position [0, 0]
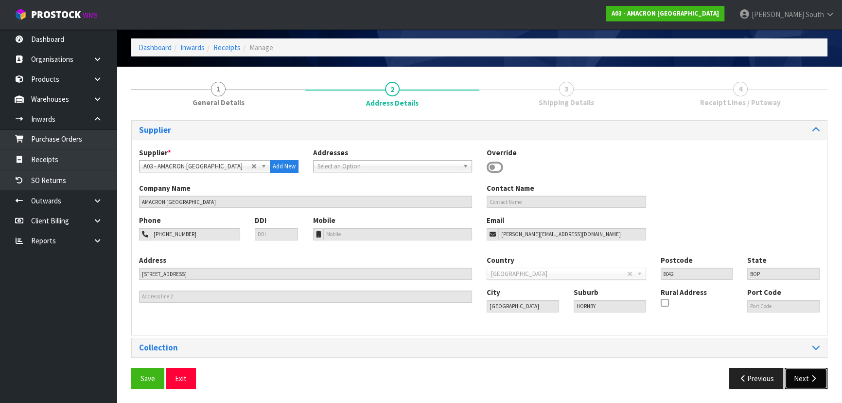
click at [799, 375] on button "Next" at bounding box center [806, 378] width 43 height 21
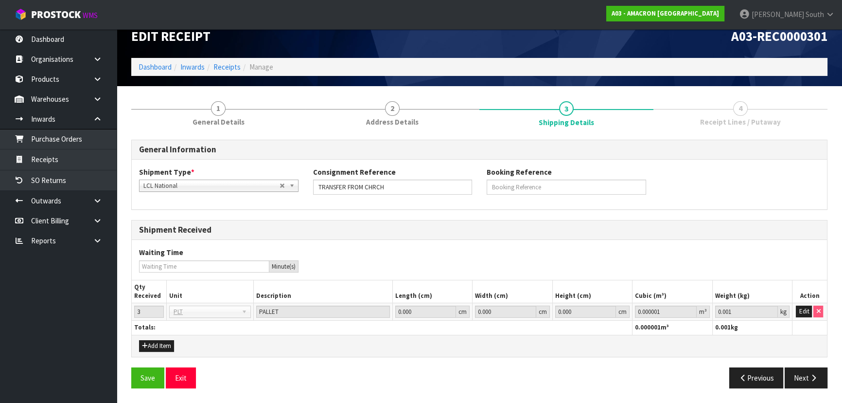
scroll to position [14, 0]
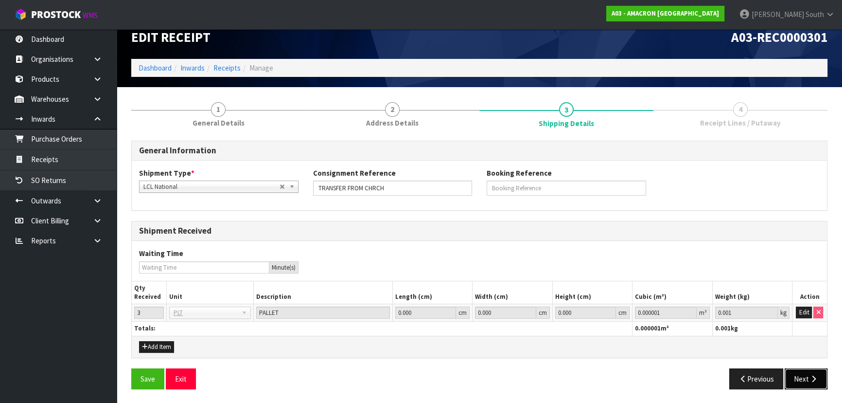
click at [803, 380] on button "Next" at bounding box center [806, 378] width 43 height 21
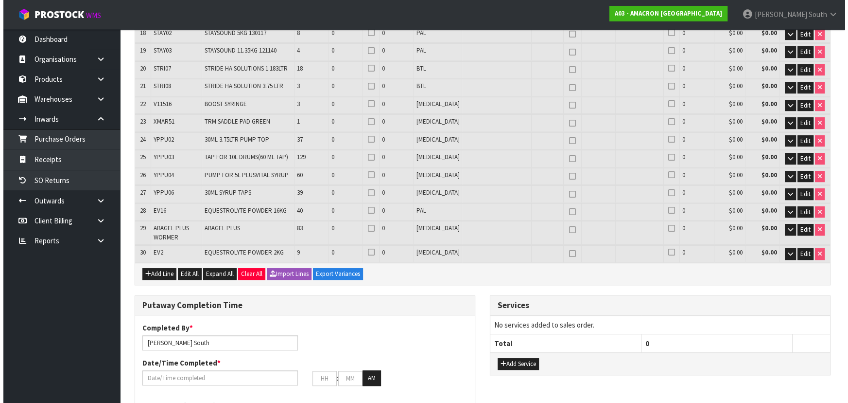
scroll to position [500, 0]
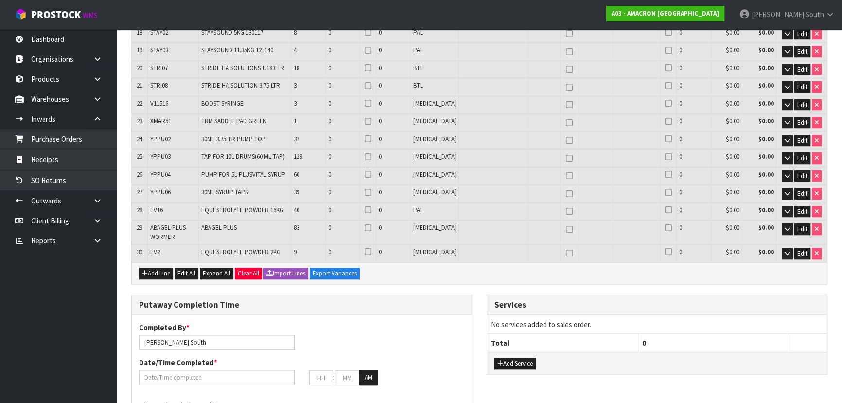
drag, startPoint x: 784, startPoint y: 222, endPoint x: 780, endPoint y: 249, distance: 27.9
click at [780, 256] on div "Lines # Product Code Product Name Quantity Expected Quantity Received Quantity …" at bounding box center [479, 192] width 696 height 1077
click at [783, 247] on button "button" at bounding box center [787, 253] width 11 height 12
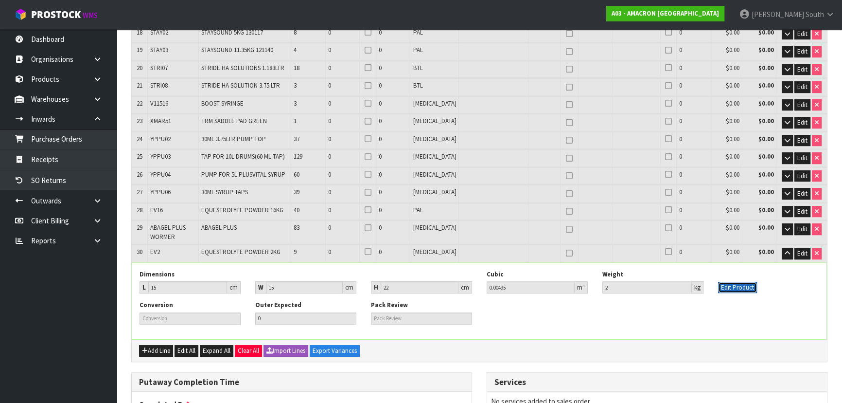
click at [743, 281] on button "Edit Product" at bounding box center [737, 287] width 39 height 12
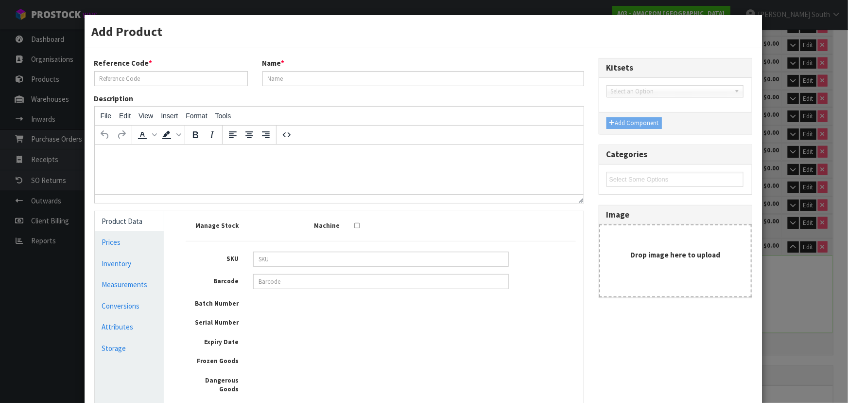
type input "EV2"
type input "EQUESTROLYTE POWDER 2KG"
type input "0.00"
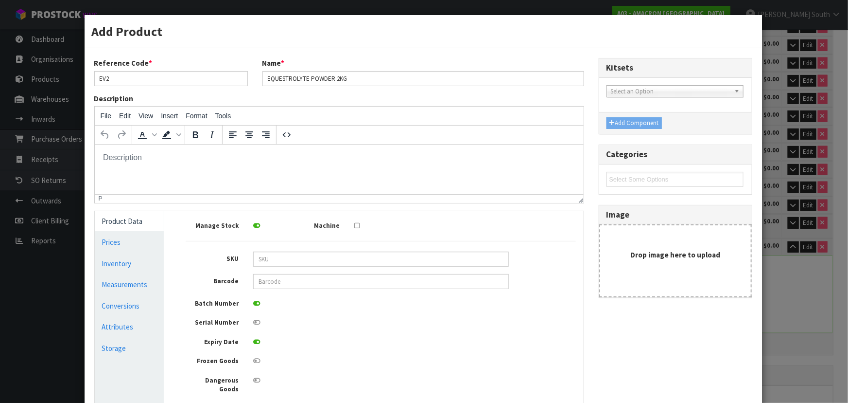
scroll to position [0, 0]
click at [126, 285] on link "Measurements" at bounding box center [130, 284] width 70 height 20
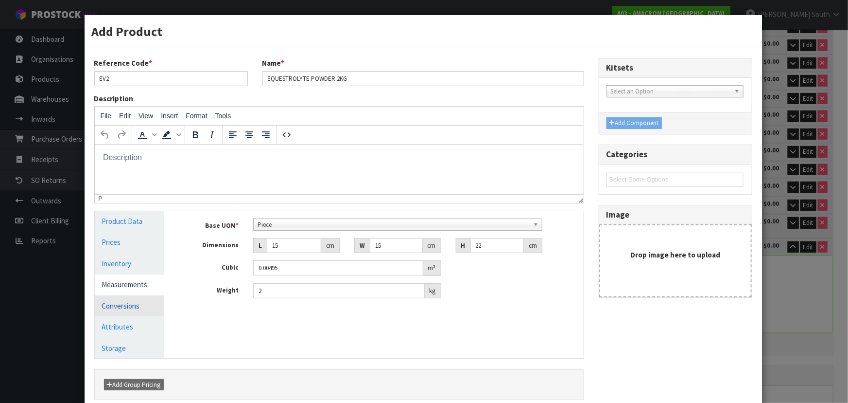
click at [141, 302] on link "Conversions" at bounding box center [130, 306] width 70 height 20
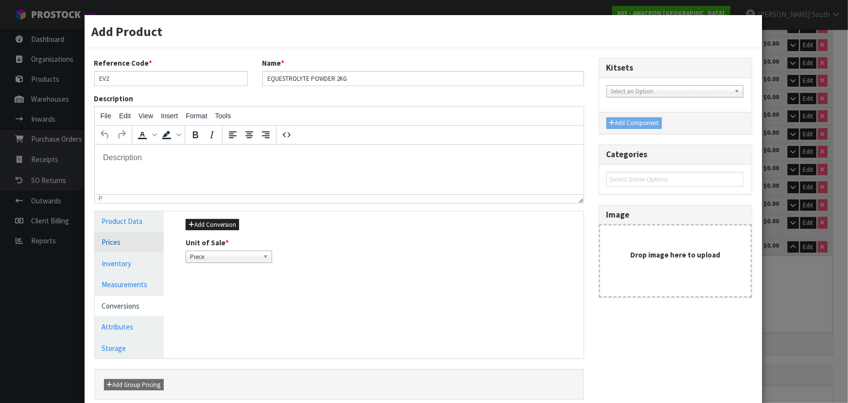
click at [128, 245] on link "Prices" at bounding box center [130, 242] width 70 height 20
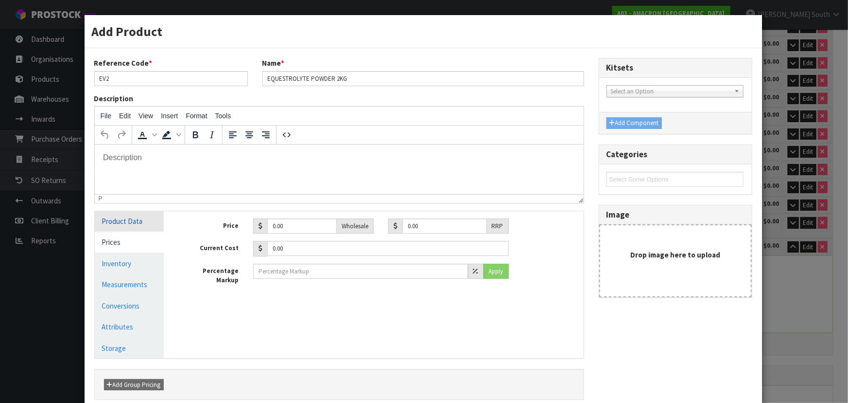
click at [131, 227] on link "Product Data" at bounding box center [130, 221] width 70 height 20
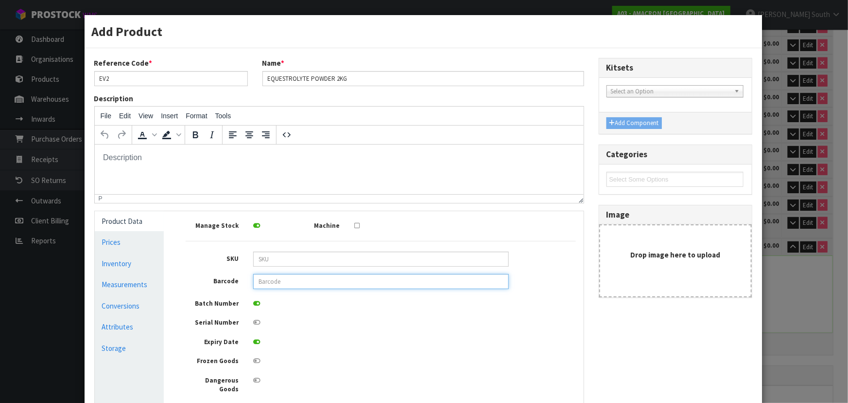
click at [280, 284] on input "text" at bounding box center [381, 281] width 256 height 15
type input "9321760004383"
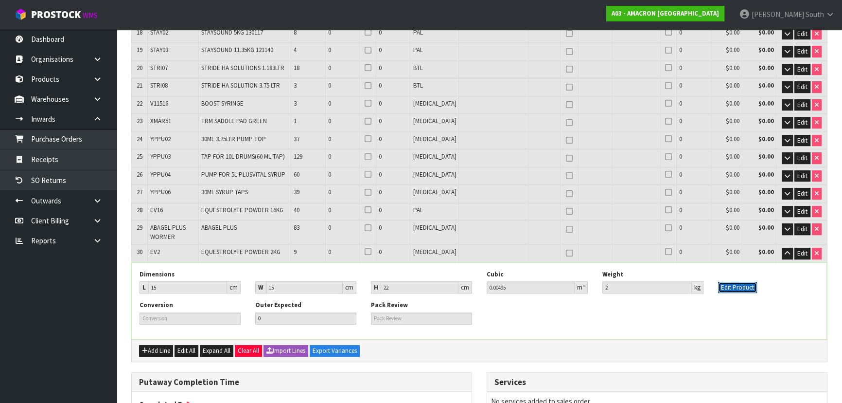
click at [729, 281] on button "Edit Product" at bounding box center [737, 287] width 39 height 12
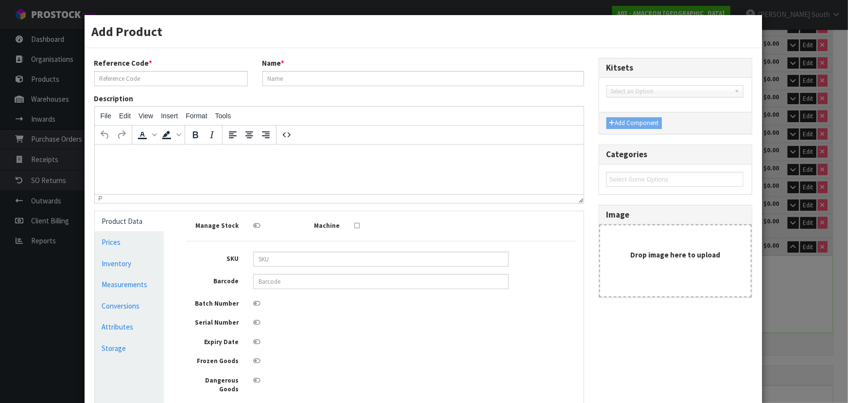
type input "EV2"
type input "EQUESTROLYTE POWDER 2KG"
type input "9321760004383"
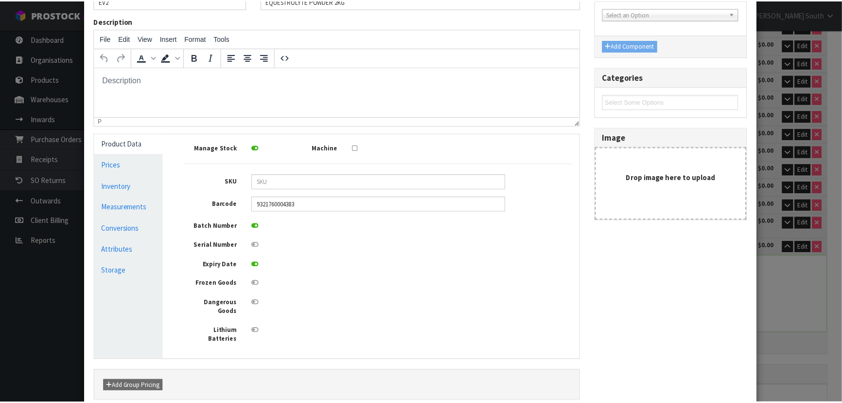
scroll to position [137, 0]
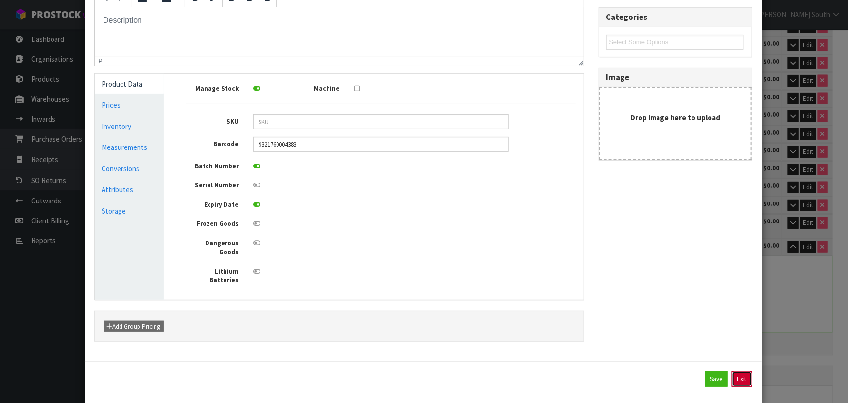
click at [733, 371] on button "Exit" at bounding box center [742, 379] width 20 height 16
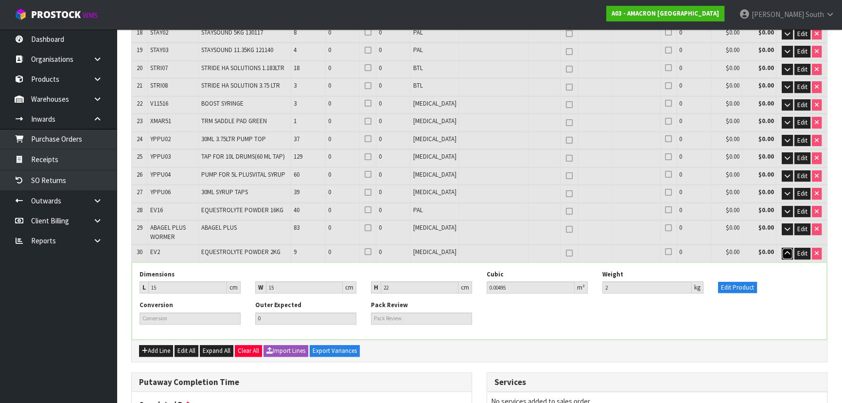
click at [784, 247] on button "button" at bounding box center [787, 253] width 11 height 12
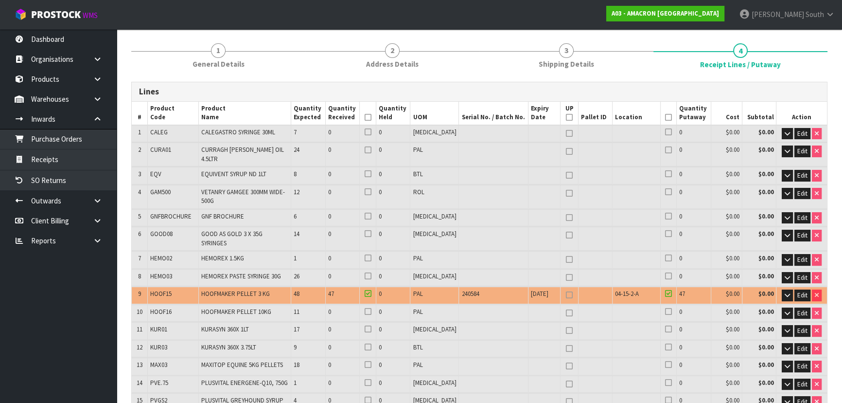
scroll to position [88, 0]
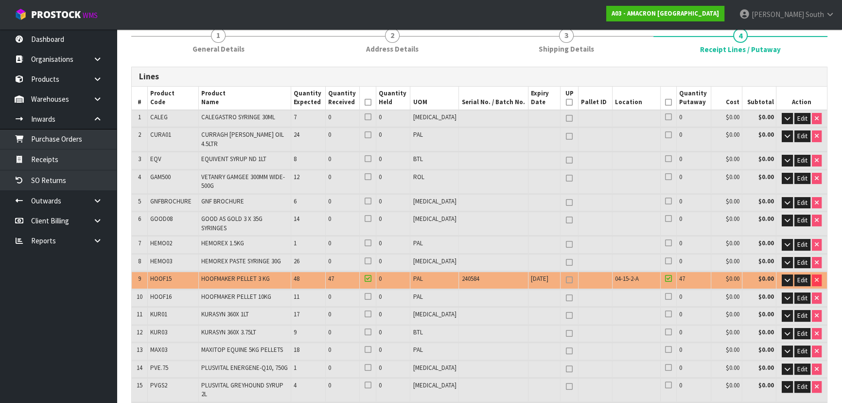
click at [586, 70] on div "Lines" at bounding box center [479, 76] width 695 height 19
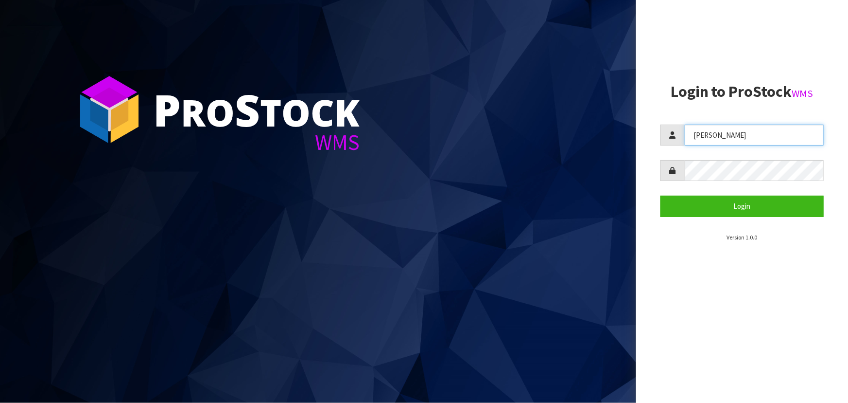
drag, startPoint x: 746, startPoint y: 131, endPoint x: 628, endPoint y: 199, distance: 136.3
click at [424, 156] on div "P ro S tock WMS Login to ProStock WMS [PERSON_NAME] Login Version 1.0.0" at bounding box center [424, 201] width 848 height 403
type input "j"
type input "[PERSON_NAME]"
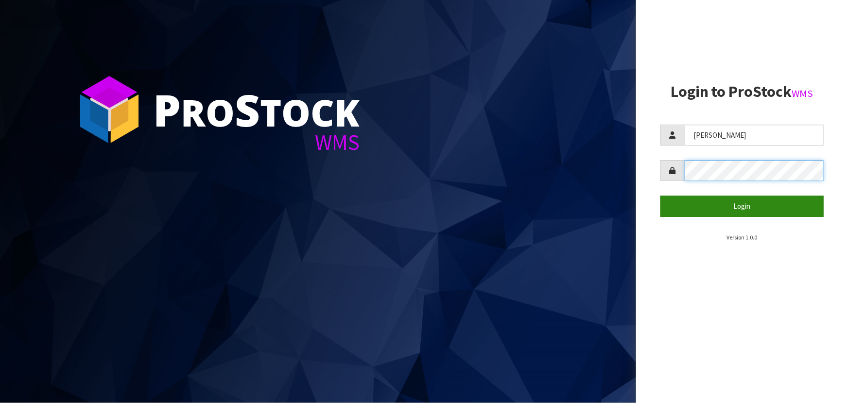
click at [661, 195] on button "Login" at bounding box center [742, 205] width 163 height 21
